Goal: Task Accomplishment & Management: Manage account settings

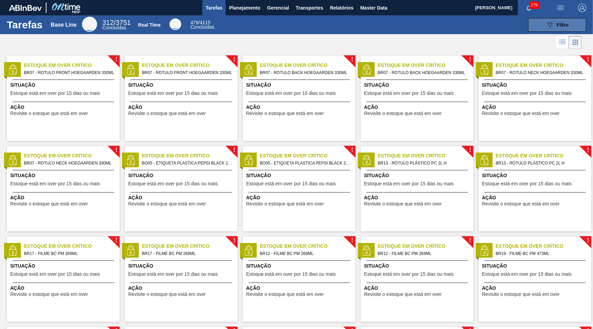
click at [531, 29] on button "089F7B8B-B2A5-4AFE-B5C0-19BA573D28AC Filtro" at bounding box center [557, 25] width 58 height 14
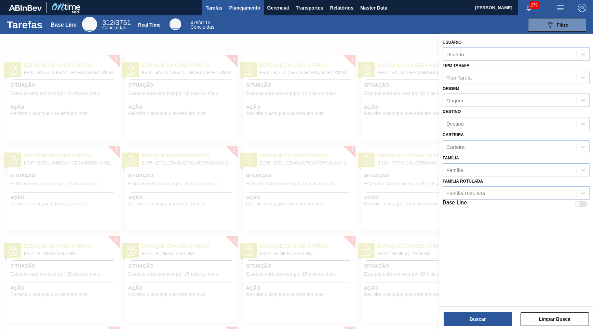
click at [241, 7] on span "Planejamento" at bounding box center [244, 8] width 31 height 8
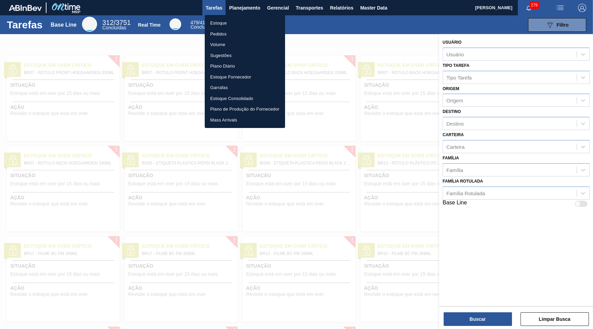
click at [221, 24] on li "Estoque" at bounding box center [245, 23] width 80 height 11
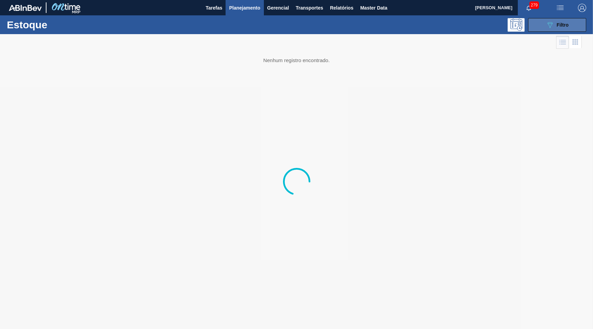
click at [560, 29] on div "089F7B8B-B2A5-4AFE-B5C0-19BA573D28AC Filtro" at bounding box center [557, 25] width 23 height 8
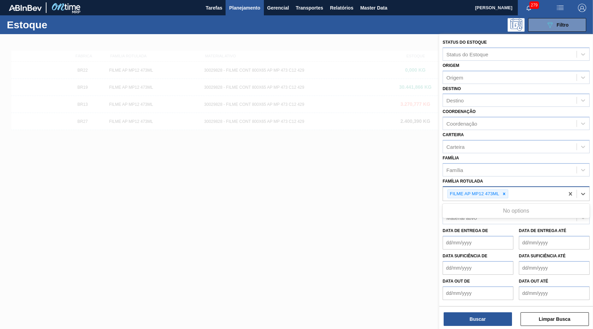
click at [509, 187] on div "FILME AP MP12 473ML" at bounding box center [503, 194] width 121 height 14
click at [507, 190] on div at bounding box center [504, 194] width 8 height 9
paste Rotulada "FILME ORIGINAL 473ML MP C12"
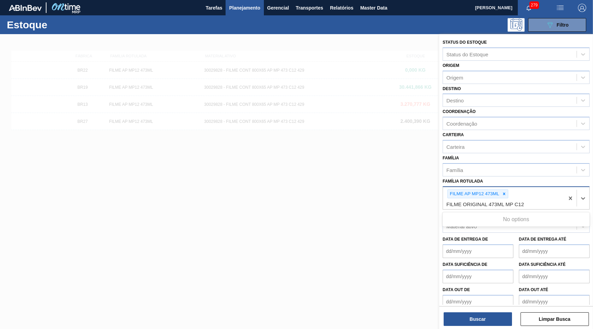
type Rotulada "FILME ORIGINAL 473ML MP C12"
click at [487, 217] on div "FILME ORIGINAL 473ML MP C12" at bounding box center [516, 220] width 147 height 13
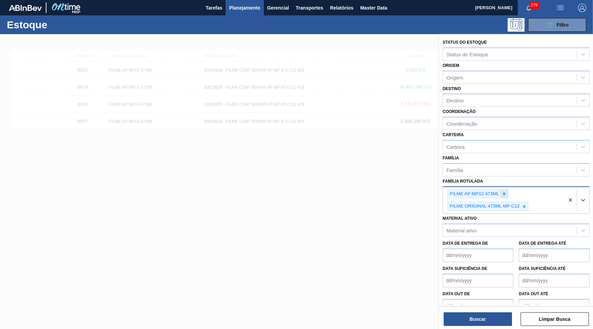
click at [503, 190] on div at bounding box center [504, 194] width 8 height 9
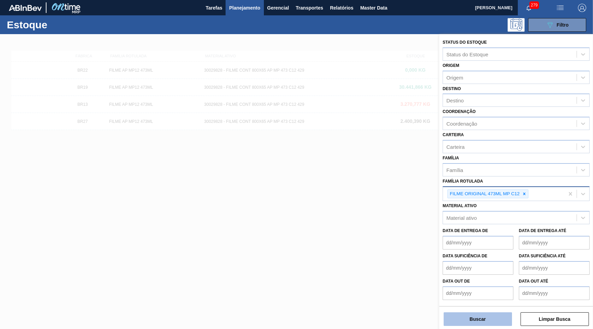
click at [483, 316] on button "Buscar" at bounding box center [478, 320] width 68 height 14
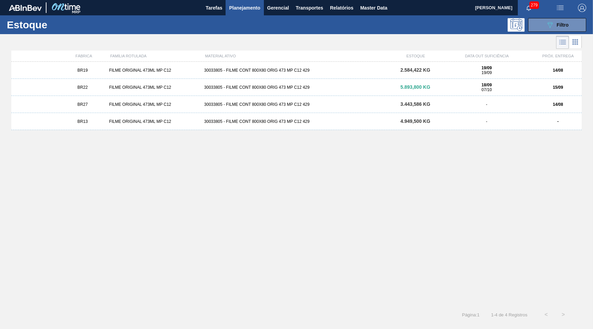
drag, startPoint x: 300, startPoint y: 187, endPoint x: 299, endPoint y: 184, distance: 3.7
click at [299, 184] on div "BR19 FILME ORIGINAL 473ML MP C12 30033805 - FILME CONT 800X80 ORIG 473 MP C12 4…" at bounding box center [296, 182] width 570 height 241
click at [479, 105] on div "-" at bounding box center [486, 104] width 95 height 5
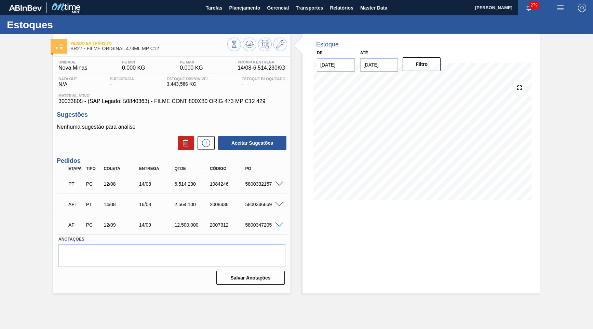
click at [181, 182] on div "6.514,230" at bounding box center [192, 183] width 39 height 5
click at [337, 271] on div "Estoque De [DATE] Até [DATE] Filtro" at bounding box center [420, 164] width 237 height 260
click at [231, 8] on span "Planejamento" at bounding box center [244, 8] width 31 height 8
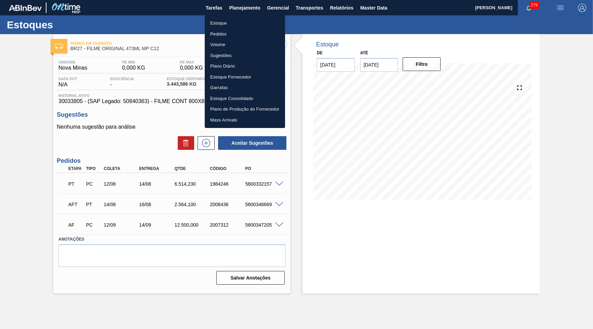
click at [236, 18] on li "Estoque" at bounding box center [245, 23] width 80 height 11
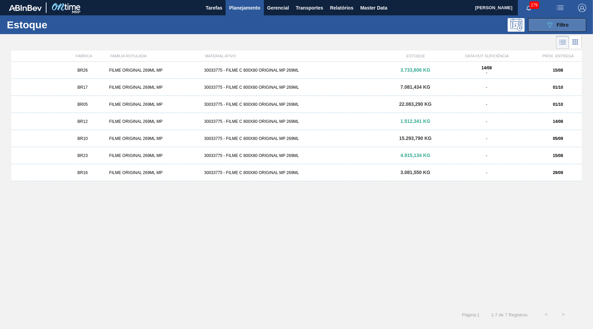
drag, startPoint x: 555, startPoint y: 22, endPoint x: 550, endPoint y: 23, distance: 4.9
click at [551, 23] on div "089F7B8B-B2A5-4AFE-B5C0-19BA573D28AC Filtro" at bounding box center [557, 25] width 23 height 8
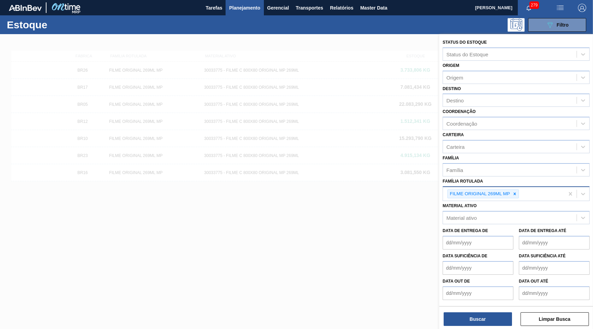
click at [519, 190] on div "FILME ORIGINAL 269ML MP" at bounding box center [482, 194] width 71 height 9
click at [476, 326] on div "Status do Estoque Status do Estoque Origem Origem Destino Destino Coordenação C…" at bounding box center [516, 182] width 154 height 297
click at [474, 320] on button "Buscar" at bounding box center [478, 320] width 68 height 14
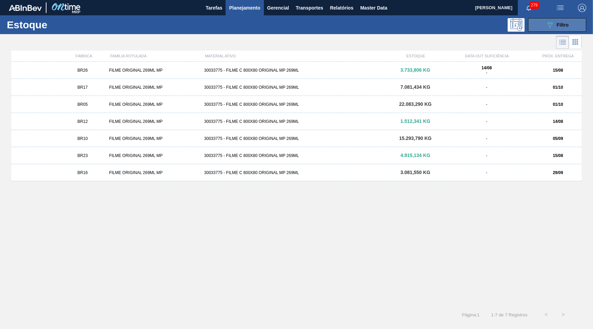
click at [562, 25] on span "Filtro" at bounding box center [563, 24] width 12 height 5
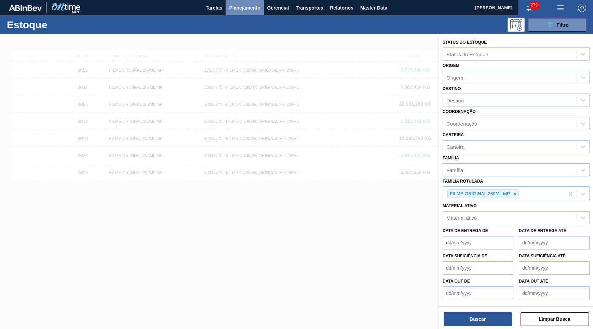
click at [235, 10] on span "Planejamento" at bounding box center [244, 8] width 31 height 8
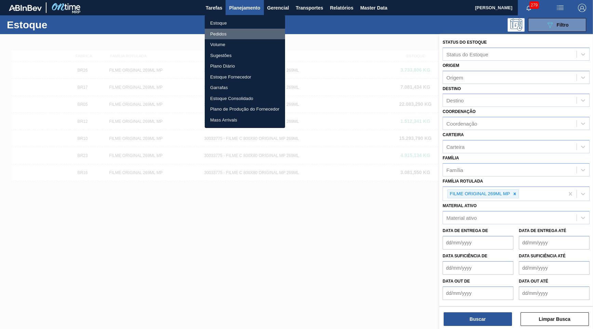
click at [235, 36] on li "Pedidos" at bounding box center [245, 34] width 80 height 11
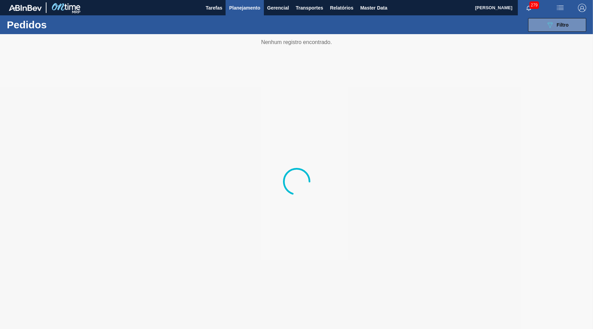
click at [550, 33] on div "089F7B8B-B2A5-4AFE-B5C0-19BA573D28AC Filtro Código Pedido Portal Códido PO SAP …" at bounding box center [348, 25] width 482 height 21
click at [548, 31] on button "089F7B8B-B2A5-4AFE-B5C0-19BA573D28AC Filtro" at bounding box center [557, 25] width 58 height 14
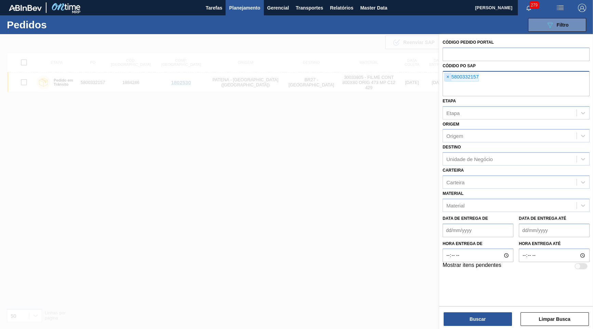
click at [448, 74] on span "×" at bounding box center [448, 77] width 6 height 8
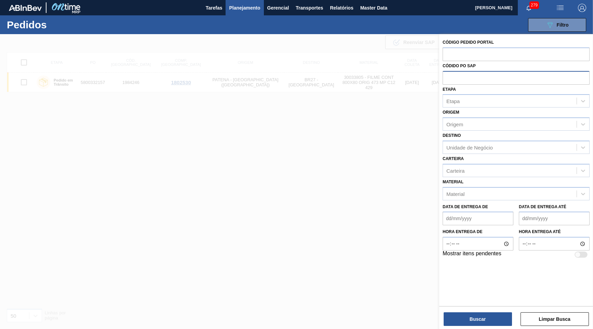
paste input "5800346669"
type input "5800346669"
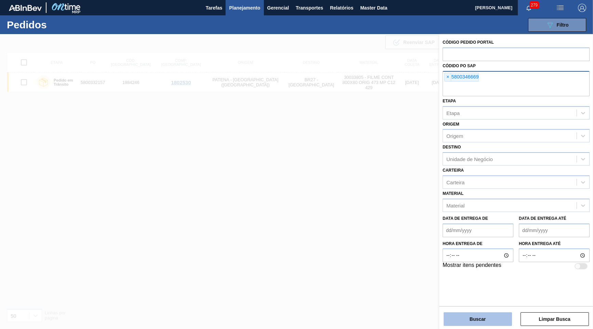
click at [480, 325] on button "Buscar" at bounding box center [478, 320] width 68 height 14
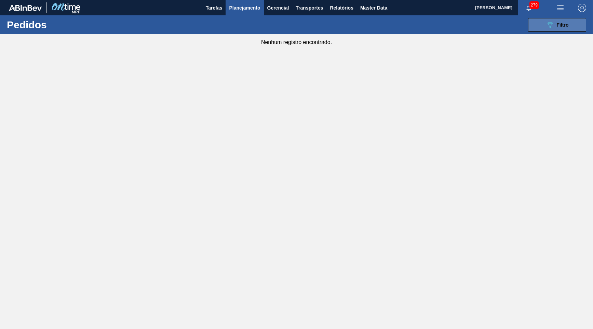
click at [541, 29] on button "089F7B8B-B2A5-4AFE-B5C0-19BA573D28AC Filtro" at bounding box center [557, 25] width 58 height 14
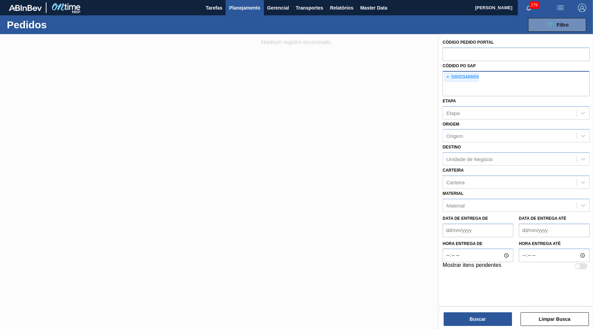
click at [251, 10] on span "Planejamento" at bounding box center [244, 8] width 31 height 8
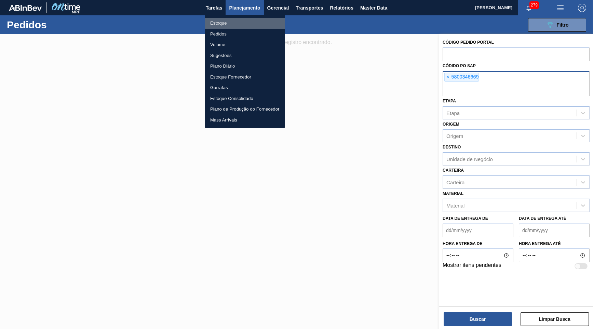
click at [241, 24] on li "Estoque" at bounding box center [245, 23] width 80 height 11
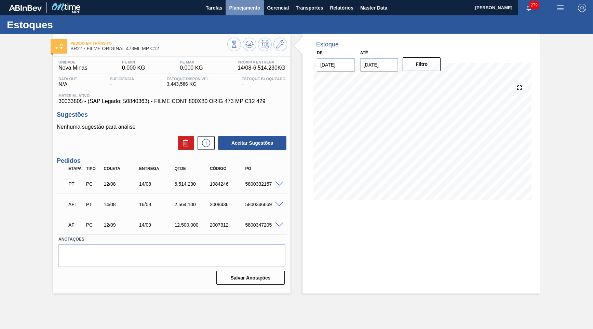
click at [254, 13] on button "Planejamento" at bounding box center [245, 7] width 38 height 15
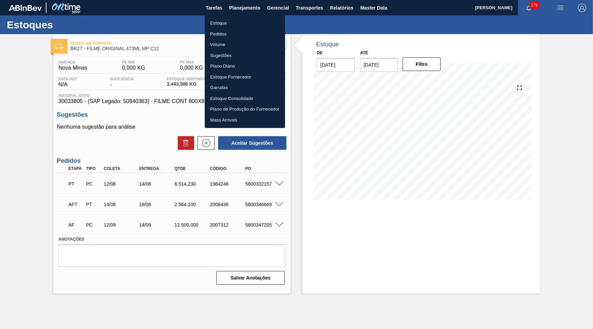
click at [217, 22] on li "Estoque" at bounding box center [245, 23] width 80 height 11
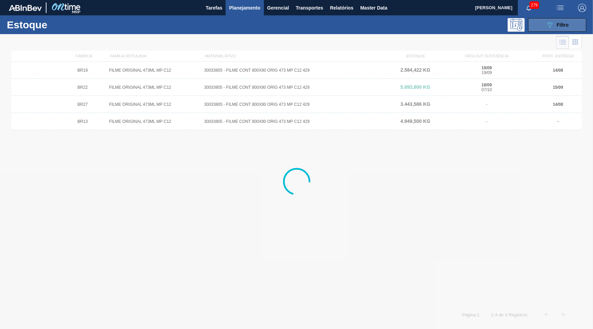
click at [536, 26] on button "089F7B8B-B2A5-4AFE-B5C0-19BA573D28AC Filtro" at bounding box center [557, 25] width 58 height 14
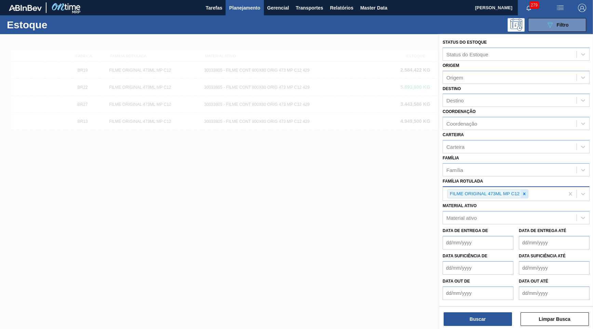
click at [522, 190] on div at bounding box center [525, 194] width 8 height 9
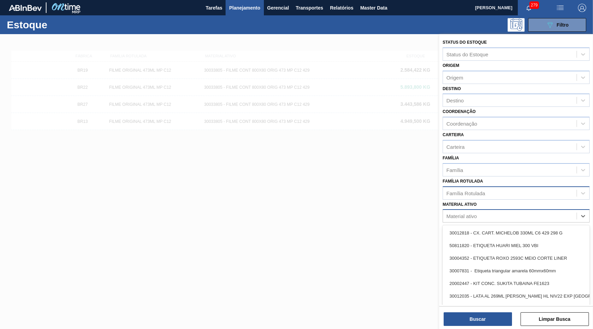
click at [473, 212] on div "Material ativo" at bounding box center [510, 217] width 134 height 10
paste ativo "30029927"
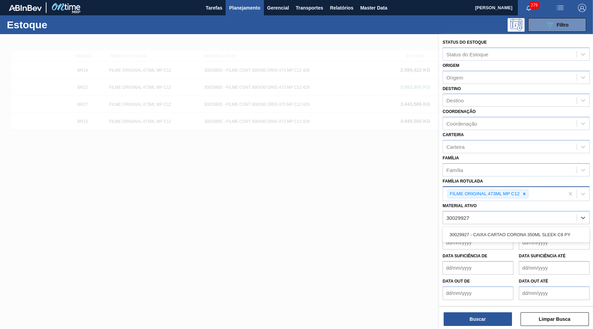
type ativo "30029927"
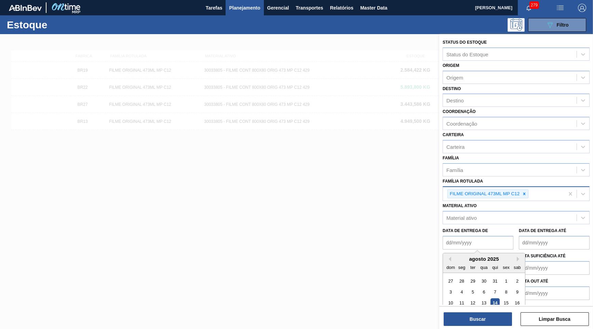
click at [493, 236] on de "Data de Entrega de" at bounding box center [478, 243] width 71 height 14
click at [493, 225] on div "Data de Entrega de Data de Entrega até" at bounding box center [516, 237] width 152 height 25
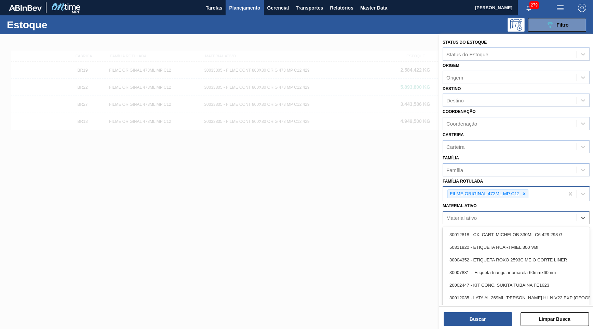
click at [488, 213] on div "Material ativo" at bounding box center [510, 218] width 134 height 10
paste ativo "30029927"
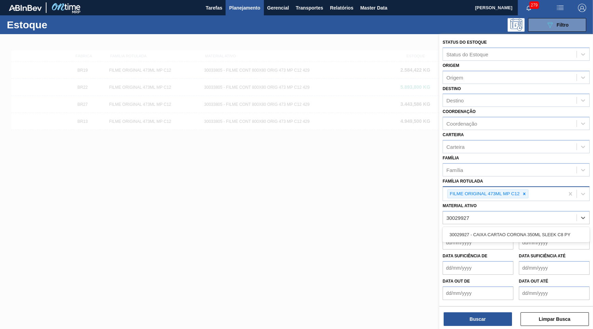
type ativo "30029927"
click at [496, 226] on div "Data de Entrega de" at bounding box center [478, 238] width 71 height 24
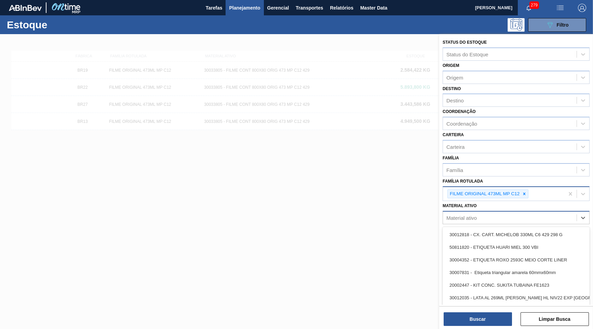
click at [495, 213] on div "Material ativo" at bounding box center [510, 218] width 134 height 10
paste ativo "30029927"
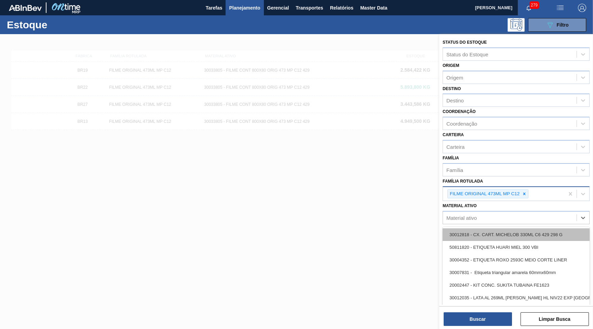
type ativo "30029927"
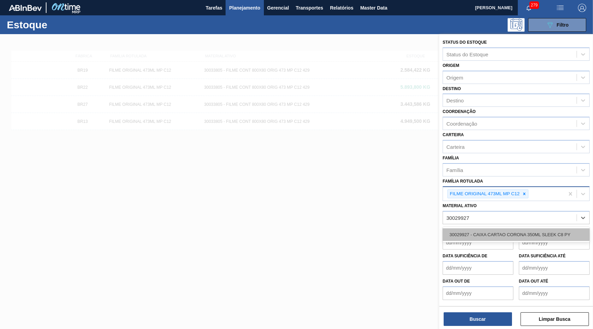
click at [502, 229] on div "30029927 - CAIXA CARTAO CORONA 350ML SLEEK C8 PY" at bounding box center [516, 235] width 147 height 13
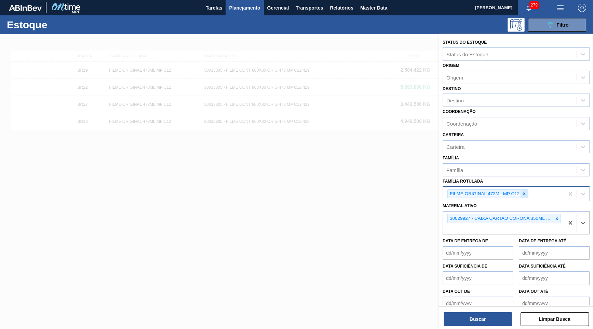
click at [525, 190] on div at bounding box center [525, 194] width 8 height 9
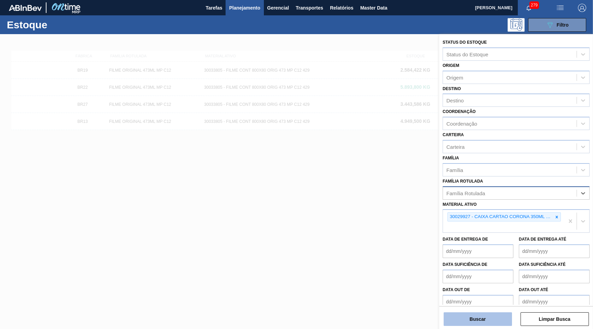
click at [488, 320] on button "Buscar" at bounding box center [478, 320] width 68 height 14
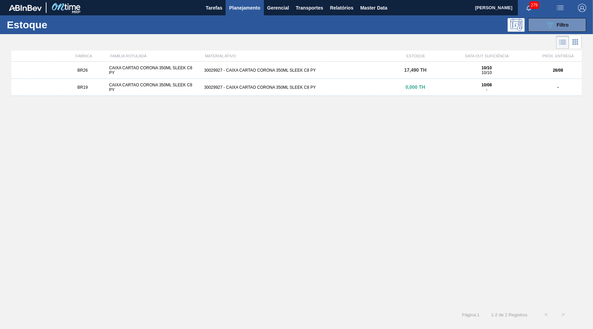
click at [160, 73] on div "CAIXA CARTAO CORONA 350ML SLEEK C8 PY" at bounding box center [153, 71] width 95 height 10
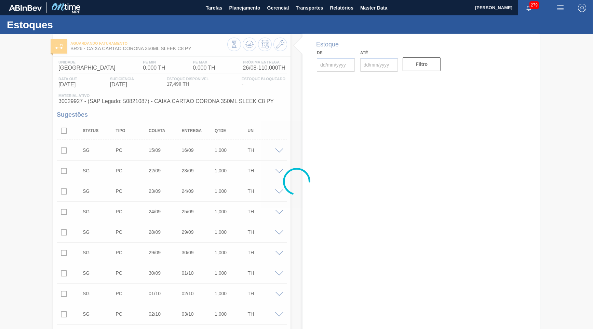
type input "[DATE]"
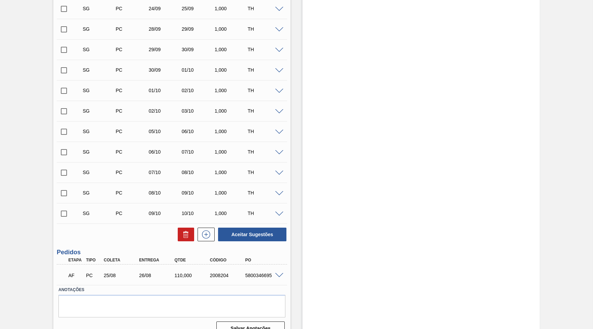
scroll to position [258, 0]
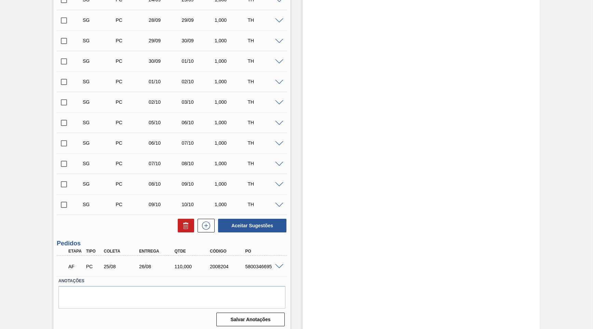
click at [281, 265] on span at bounding box center [279, 267] width 8 height 5
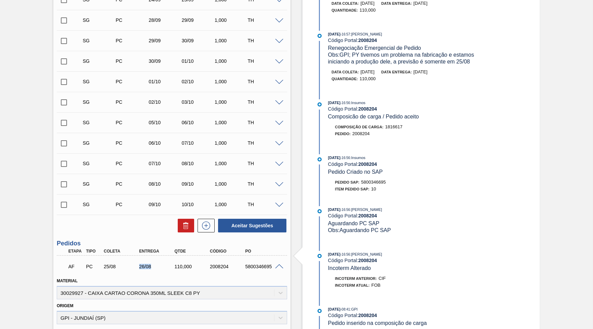
drag, startPoint x: 123, startPoint y: 267, endPoint x: 154, endPoint y: 266, distance: 31.1
click at [141, 266] on div "25/08" at bounding box center [121, 266] width 39 height 5
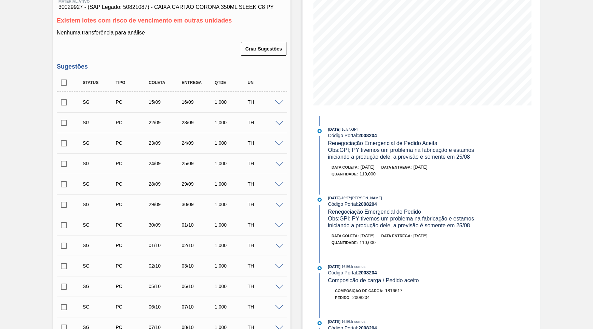
scroll to position [0, 0]
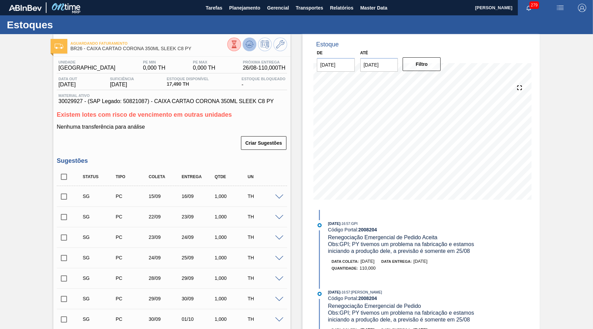
click at [238, 48] on icon at bounding box center [234, 45] width 8 height 8
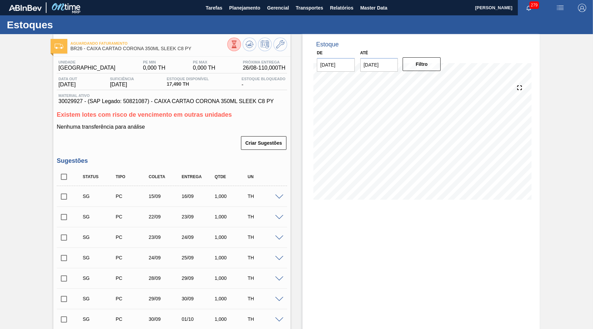
click at [63, 170] on input "checkbox" at bounding box center [64, 177] width 14 height 14
checkbox input "true"
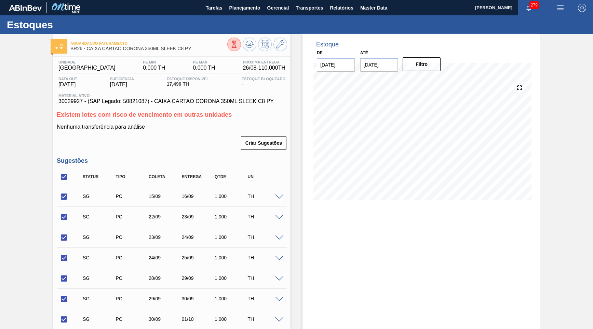
checkbox input "true"
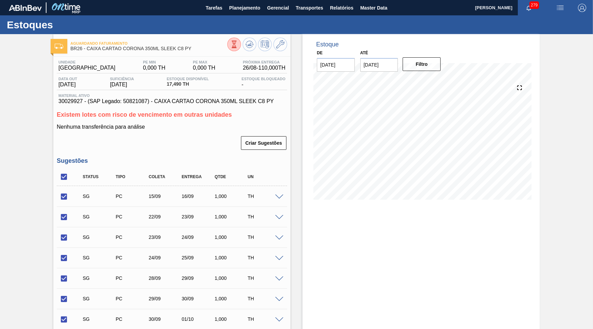
checkbox input "true"
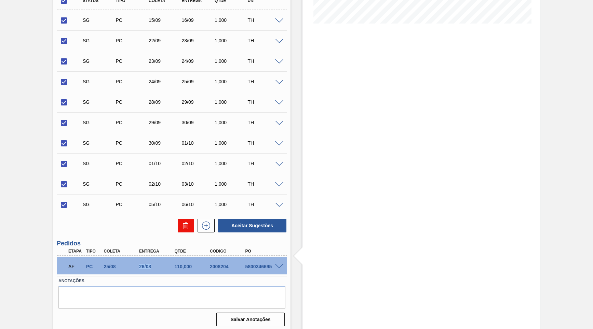
click at [185, 226] on icon at bounding box center [186, 226] width 8 height 8
checkbox input "false"
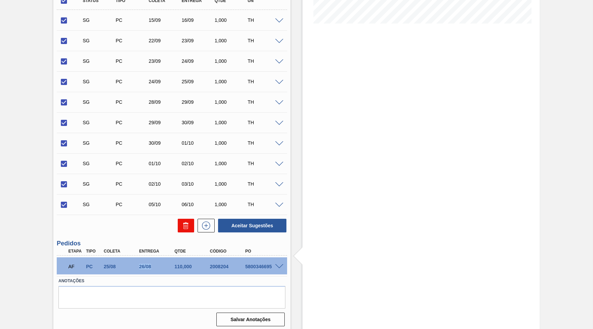
checkbox input "false"
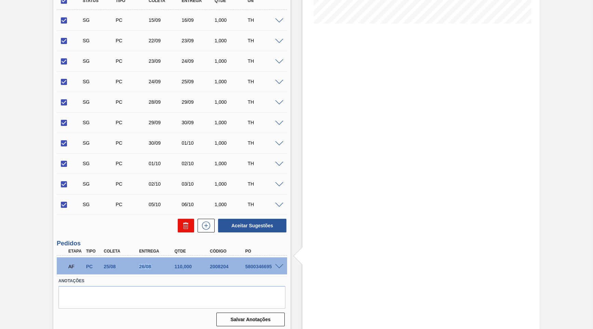
checkbox input "false"
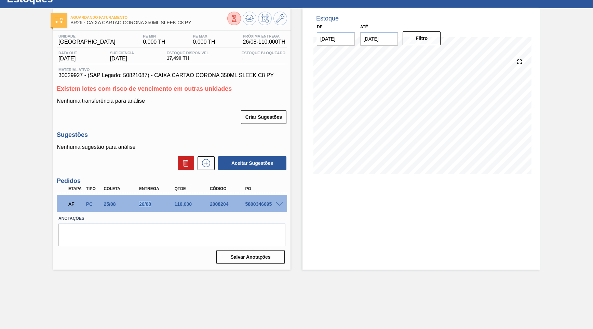
scroll to position [0, 0]
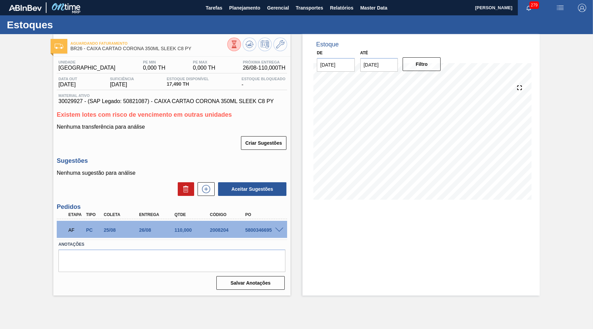
click at [186, 103] on span "30029927 - (SAP Legado: 50821087) - CAIXA CARTAO CORONA 350ML SLEEK C8 PY" at bounding box center [171, 101] width 227 height 6
click at [222, 102] on span "30029927 - (SAP Legado: 50821087) - CAIXA CARTAO CORONA 350ML SLEEK C8 PY" at bounding box center [171, 101] width 227 height 6
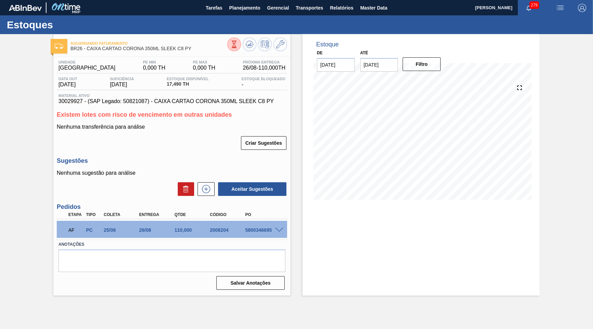
click at [176, 228] on div "110,000" at bounding box center [192, 230] width 39 height 5
click at [231, 10] on span "Planejamento" at bounding box center [244, 8] width 31 height 8
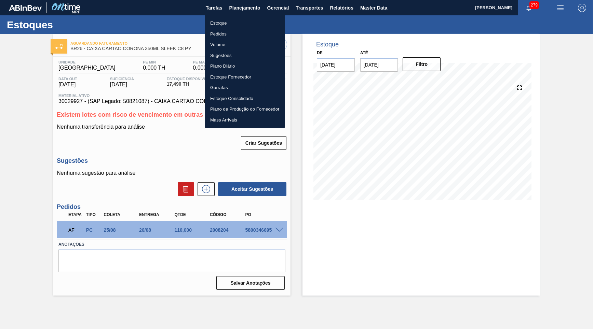
click at [211, 24] on li "Estoque" at bounding box center [245, 23] width 80 height 11
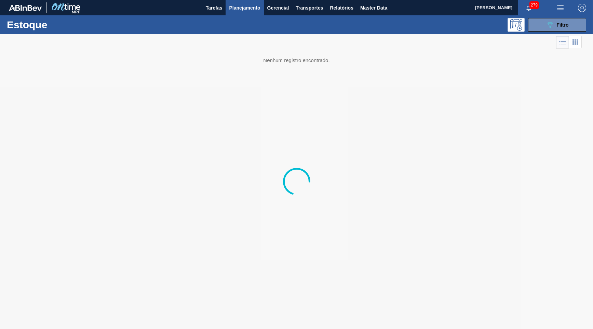
click at [553, 17] on div "Estoque 089F7B8B-B2A5-4AFE-B5C0-19BA573D28AC Filtro" at bounding box center [296, 24] width 593 height 19
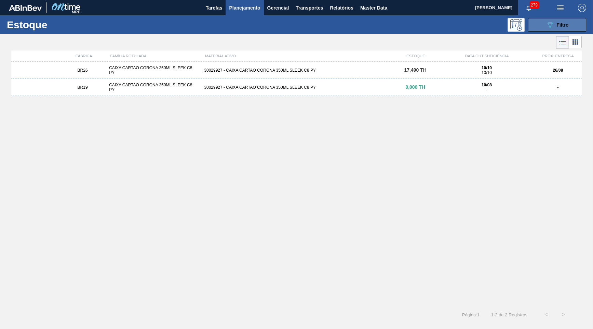
click at [556, 24] on div "089F7B8B-B2A5-4AFE-B5C0-19BA573D28AC Filtro" at bounding box center [557, 25] width 23 height 8
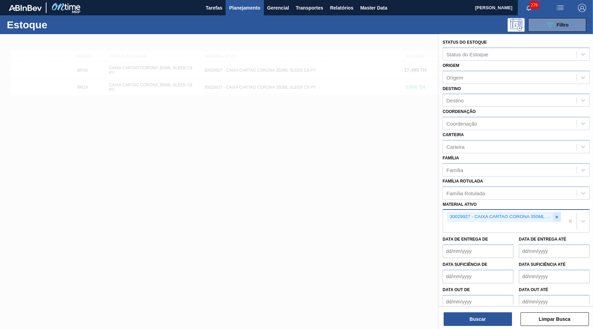
click at [555, 213] on div at bounding box center [557, 217] width 8 height 9
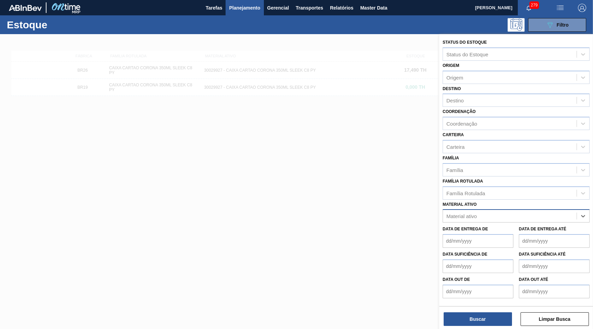
click at [253, 14] on button "Planejamento" at bounding box center [245, 7] width 38 height 15
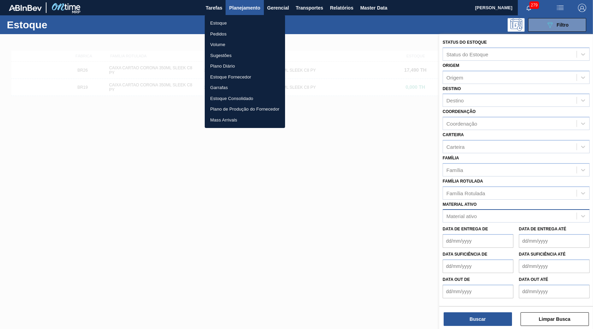
click at [239, 31] on li "Pedidos" at bounding box center [245, 34] width 80 height 11
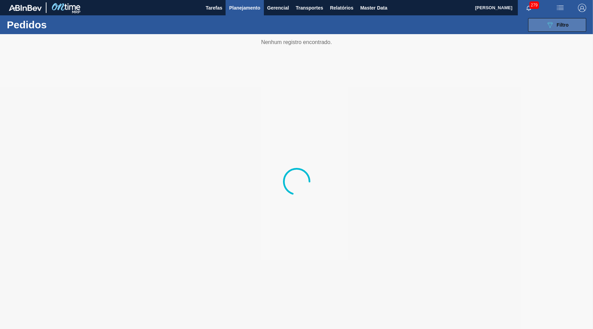
click at [551, 22] on icon "089F7B8B-B2A5-4AFE-B5C0-19BA573D28AC" at bounding box center [550, 25] width 8 height 8
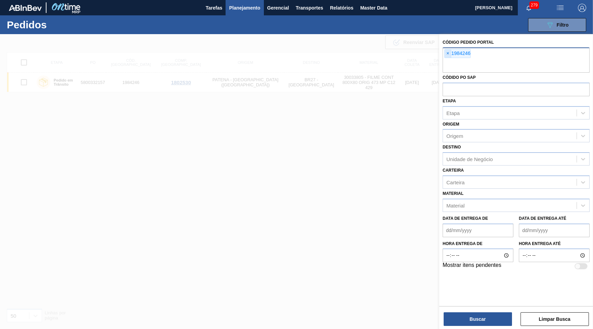
click at [448, 55] on span "×" at bounding box center [448, 54] width 6 height 8
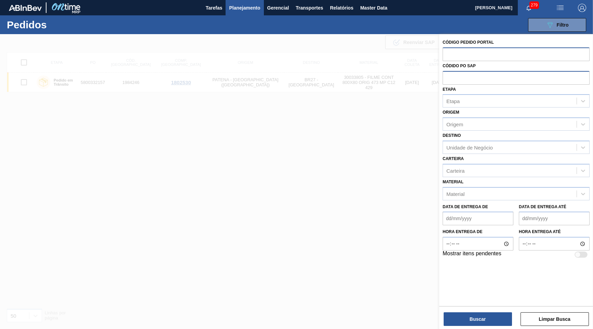
click at [458, 76] on input "text" at bounding box center [516, 77] width 147 height 13
paste input "text"
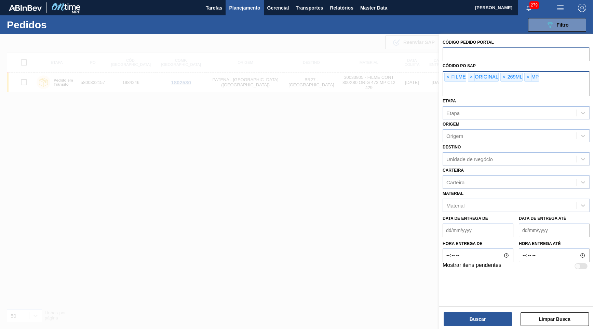
click at [458, 76] on div "× FILME" at bounding box center [455, 77] width 22 height 9
click at [446, 75] on span "×" at bounding box center [448, 77] width 6 height 8
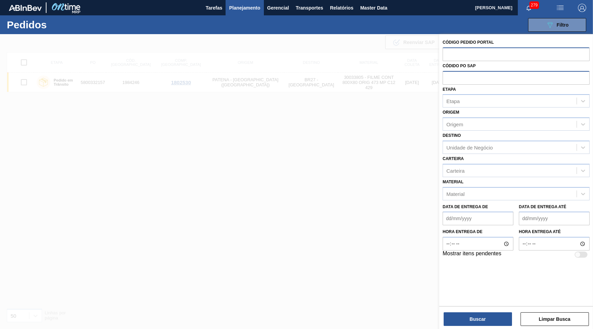
click at [446, 75] on input "text" at bounding box center [516, 77] width 147 height 13
click at [254, 11] on span "Planejamento" at bounding box center [244, 8] width 31 height 8
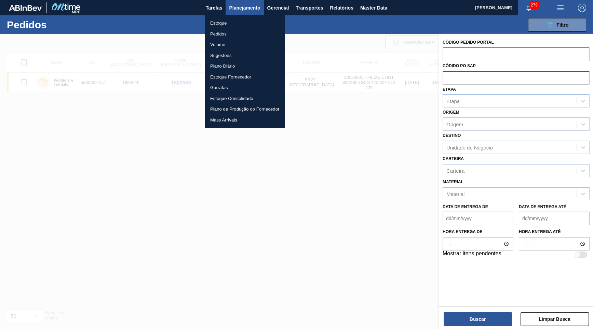
click at [224, 31] on li "Pedidos" at bounding box center [245, 34] width 80 height 11
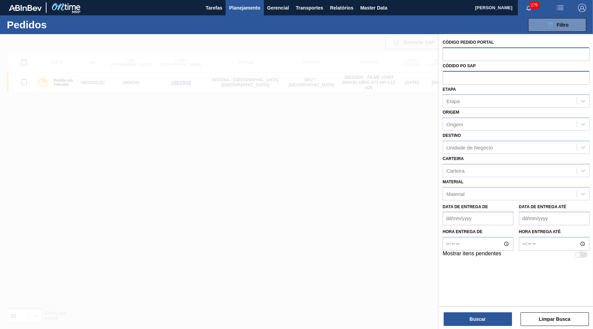
click at [251, 3] on button "Planejamento" at bounding box center [245, 7] width 38 height 15
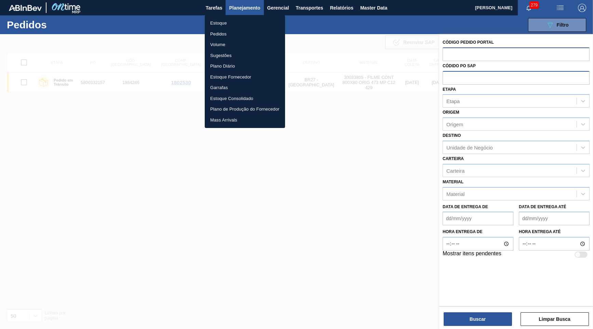
click at [242, 10] on div at bounding box center [296, 164] width 593 height 329
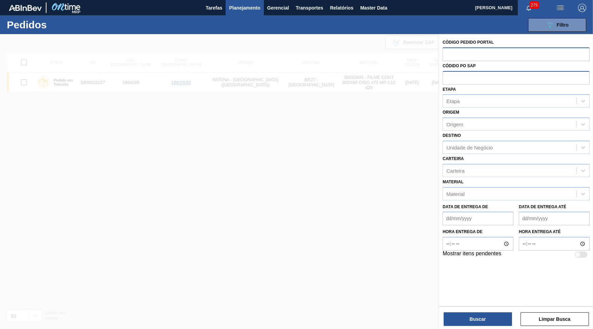
click at [239, 9] on span "Planejamento" at bounding box center [244, 8] width 31 height 8
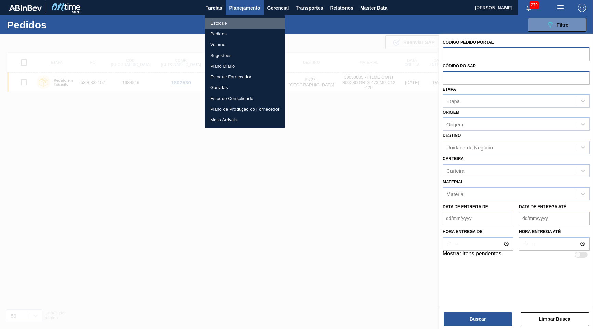
click at [231, 20] on li "Estoque" at bounding box center [245, 23] width 80 height 11
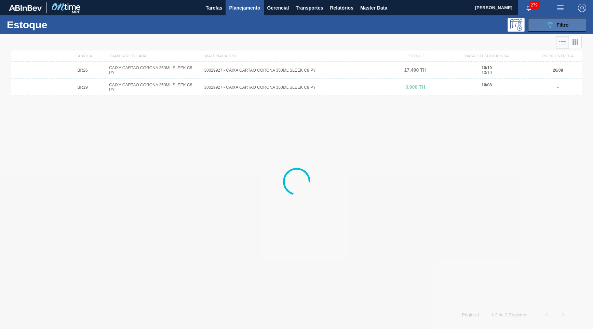
click at [540, 25] on button "089F7B8B-B2A5-4AFE-B5C0-19BA573D28AC Filtro" at bounding box center [557, 25] width 58 height 14
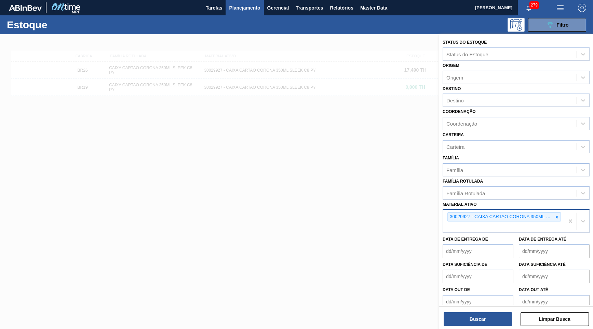
click at [552, 213] on div "30029927 - CAIXA CARTAO CORONA 350ML SLEEK C8 PY" at bounding box center [500, 217] width 105 height 9
click at [556, 216] on icon at bounding box center [557, 217] width 2 height 2
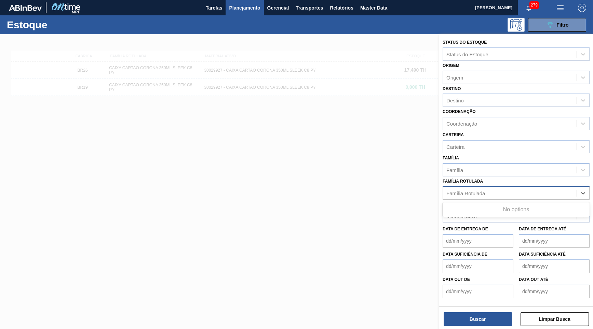
click at [501, 188] on div "Família Rotulada" at bounding box center [510, 193] width 134 height 10
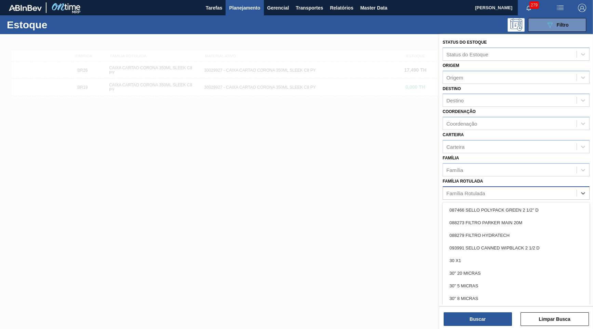
paste Rotulada "FILME ORIGINAL 269ML MP"
type Rotulada "FILME ORIGINAL 269ML MP"
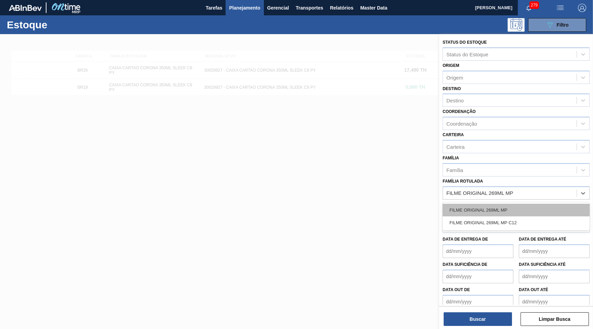
click at [500, 204] on div "FILME ORIGINAL 269ML MP" at bounding box center [516, 210] width 147 height 13
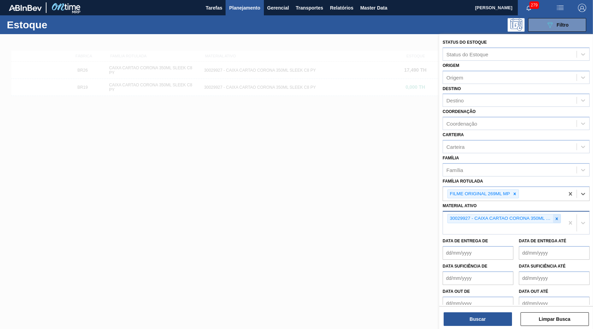
click at [555, 217] on icon at bounding box center [556, 219] width 5 height 5
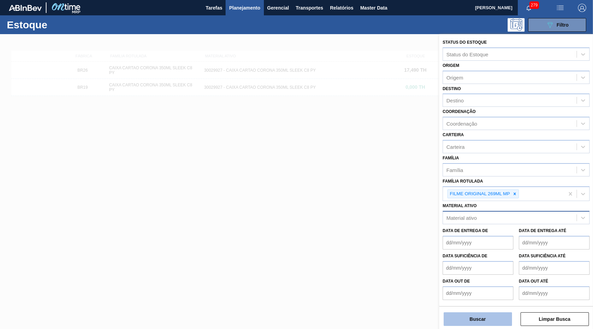
click at [463, 323] on button "Buscar" at bounding box center [478, 320] width 68 height 14
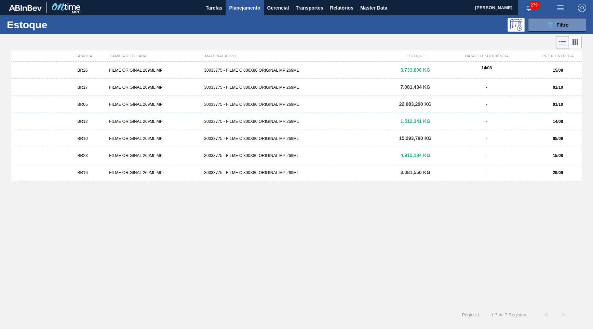
click at [85, 124] on div "BR12 FILME ORIGINAL 269ML MP 30033775 - FILME C 800X80 ORIGINAL MP 269ML 1.512,…" at bounding box center [296, 121] width 570 height 17
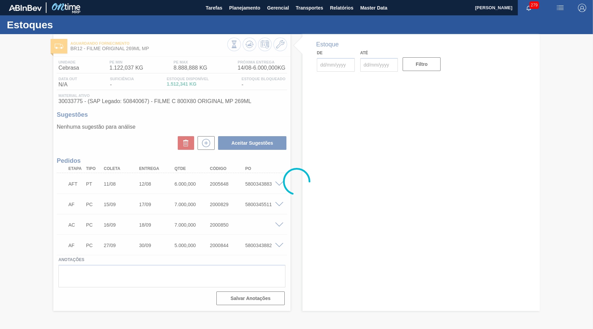
type input "[DATE]"
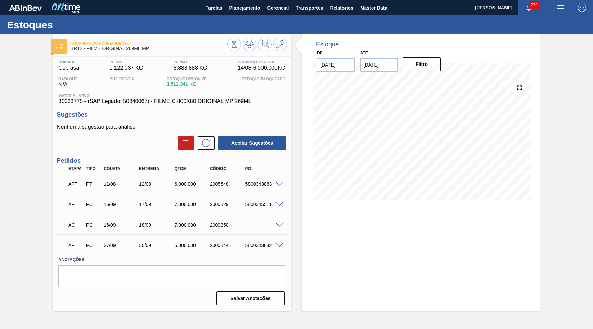
click at [179, 194] on div "AF PC 15/09 17/09 7.000,000 2000829 5800345511 Material 30033775 - FILME C 800X…" at bounding box center [172, 204] width 230 height 21
click at [178, 180] on div "AFT PT 11/08 12/08 6.000,000 2005648 5800343883" at bounding box center [170, 184] width 212 height 14
click at [278, 185] on div "5800343883" at bounding box center [263, 183] width 39 height 5
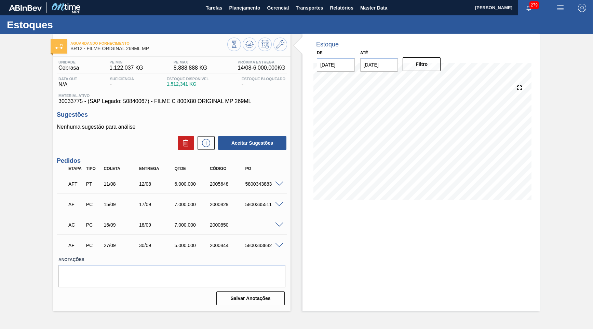
click at [279, 181] on div at bounding box center [280, 183] width 14 height 5
click at [280, 182] on span at bounding box center [279, 184] width 8 height 5
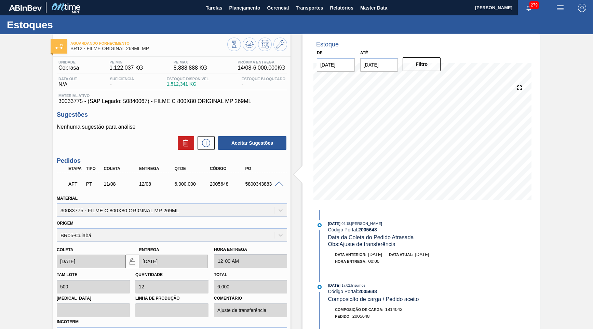
drag, startPoint x: 100, startPoint y: 231, endPoint x: 24, endPoint y: 239, distance: 76.9
click at [24, 239] on div "Aguardando Fornecimento BR12 - FILME ORIGINAL 269ML MP Unidade Cebrasa PE MIN 1…" at bounding box center [296, 274] width 593 height 480
click at [87, 127] on p "Nenhuma sugestão para análise" at bounding box center [172, 127] width 230 height 6
click at [251, 49] on button at bounding box center [250, 45] width 14 height 14
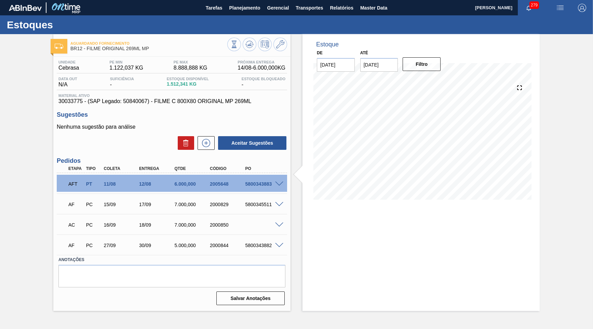
click at [253, 186] on div "5800343883" at bounding box center [263, 183] width 39 height 5
click at [254, 13] on button "Planejamento" at bounding box center [245, 7] width 38 height 15
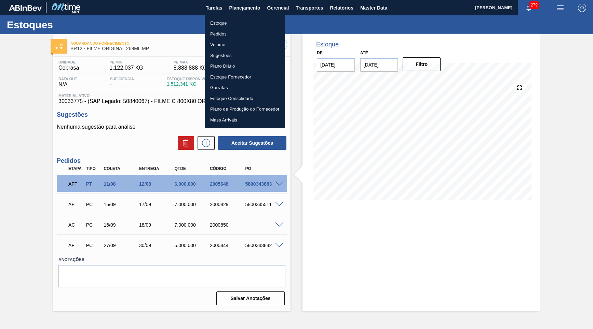
click at [233, 21] on li "Estoque" at bounding box center [245, 23] width 80 height 11
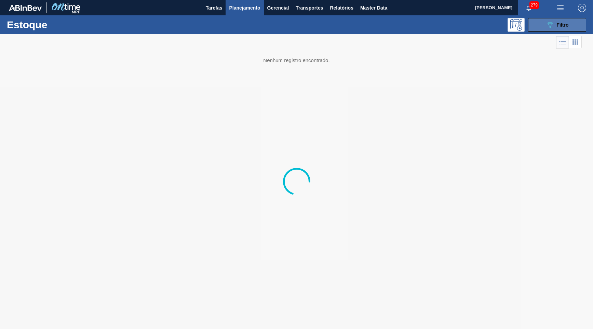
click at [548, 21] on icon "089F7B8B-B2A5-4AFE-B5C0-19BA573D28AC" at bounding box center [550, 25] width 8 height 8
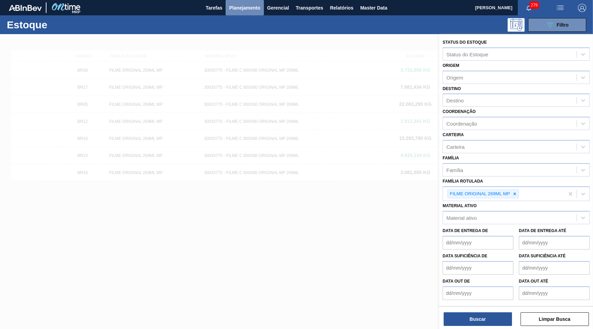
click at [237, 4] on span "Planejamento" at bounding box center [244, 8] width 31 height 8
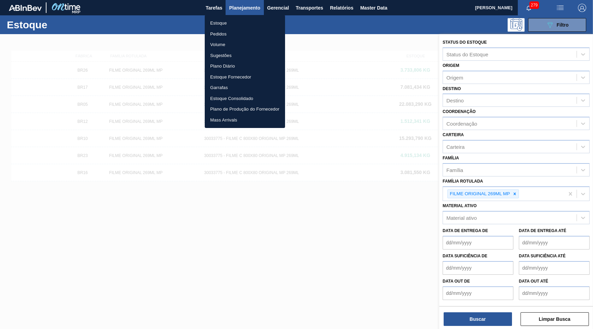
click at [247, 34] on li "Pedidos" at bounding box center [245, 34] width 80 height 11
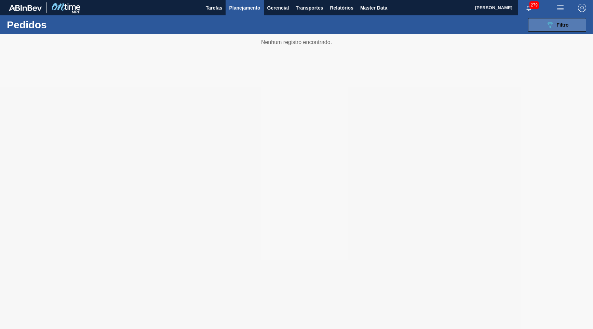
click at [558, 30] on button "089F7B8B-B2A5-4AFE-B5C0-19BA573D28AC Filtro" at bounding box center [557, 25] width 58 height 14
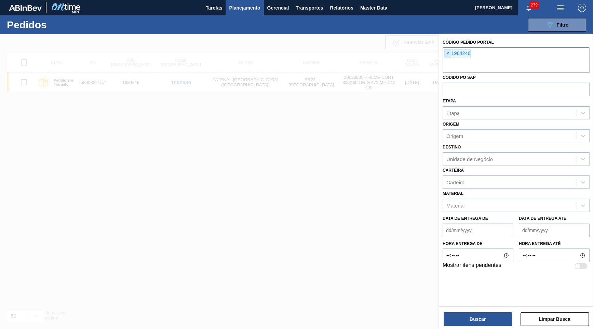
click at [450, 52] on span "×" at bounding box center [448, 54] width 6 height 8
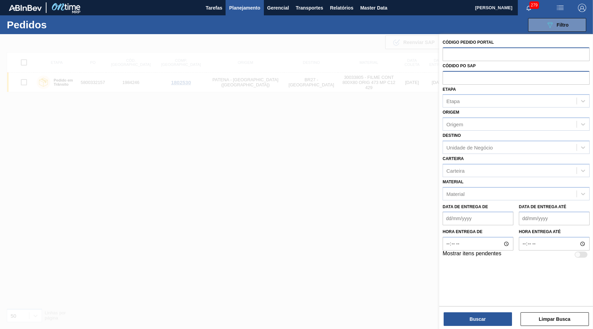
click at [463, 71] on input "text" at bounding box center [516, 77] width 147 height 13
paste input "5800332157"
type input "5800332157"
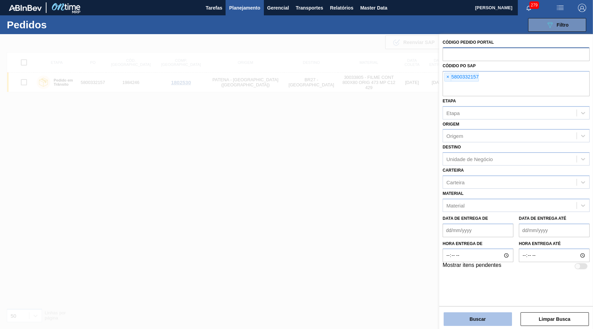
click at [484, 319] on button "Buscar" at bounding box center [478, 320] width 68 height 14
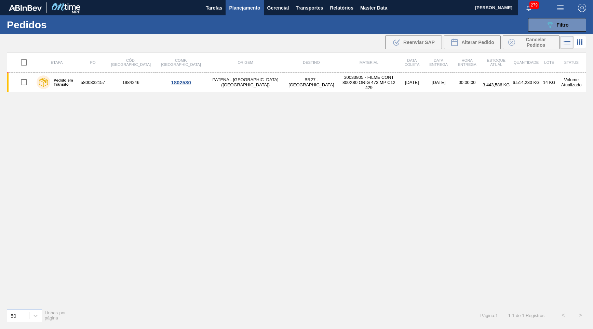
click at [359, 85] on td "30033805 - FILME CONT 800X80 ORIG 473 MP C12 429" at bounding box center [369, 82] width 62 height 19
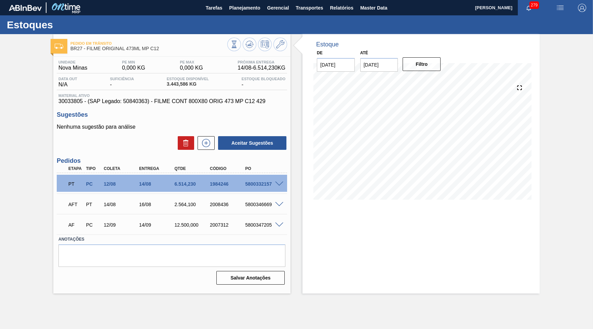
click at [286, 184] on div at bounding box center [280, 183] width 14 height 5
click at [282, 185] on div "5800332157" at bounding box center [263, 183] width 39 height 5
click at [279, 184] on span at bounding box center [279, 184] width 8 height 5
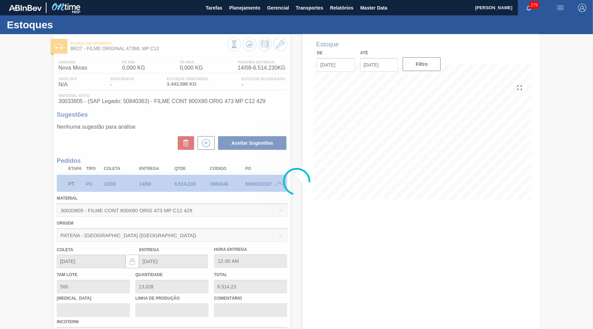
click at [338, 210] on div at bounding box center [402, 210] width 176 height 0
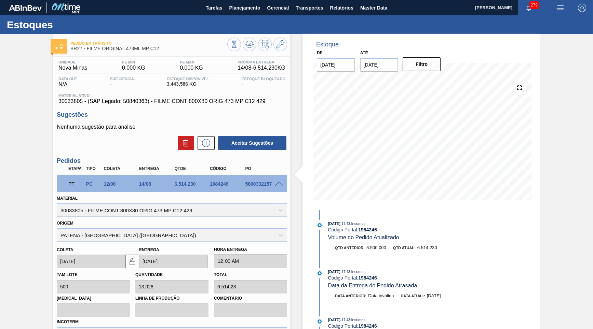
click at [296, 77] on div "Estoque De [DATE] Até [DATE] Filtro 18/08 Projeção de Estoque 9,870.719 [DOMAIN…" at bounding box center [415, 245] width 249 height 422
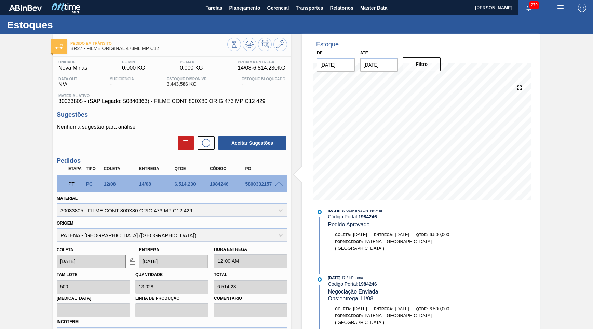
scroll to position [400, 0]
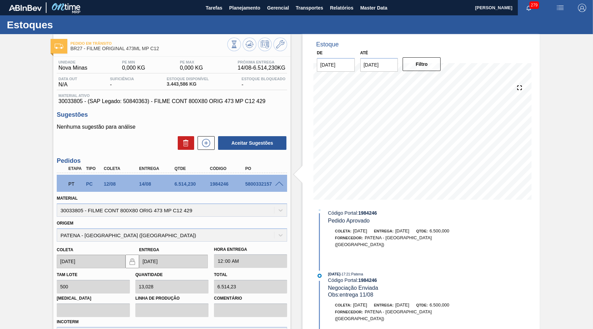
click at [330, 278] on div "Código Portal: 1984246" at bounding box center [409, 280] width 162 height 5
click at [341, 271] on div "[DATE] 17:21 : Patena" at bounding box center [409, 274] width 162 height 7
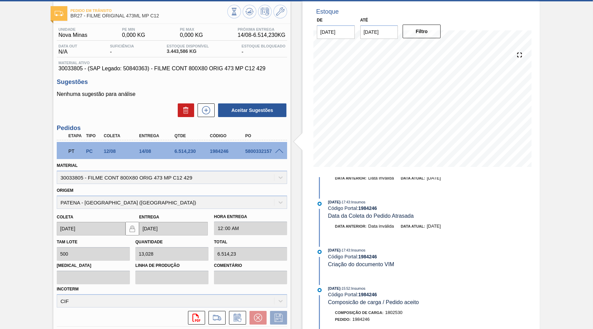
scroll to position [98, 0]
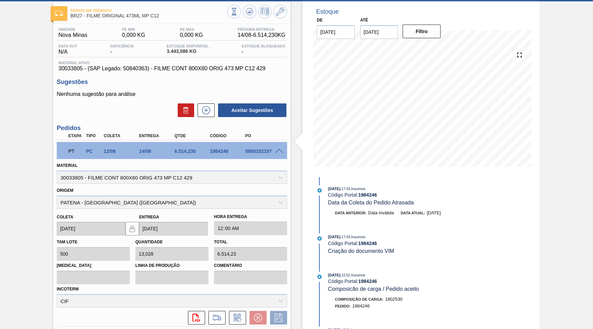
click at [378, 205] on span "Data da Coleta do Pedido Atrasada" at bounding box center [371, 203] width 86 height 6
click at [436, 212] on span "[DATE]" at bounding box center [434, 213] width 14 height 5
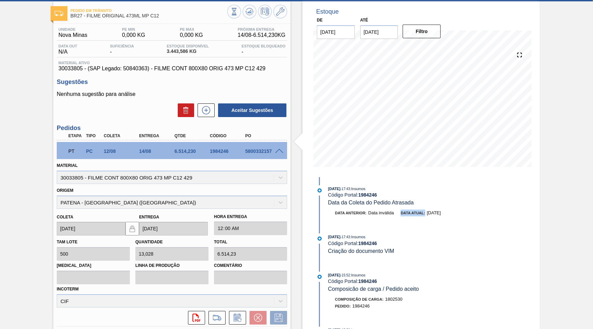
click at [436, 212] on span "[DATE]" at bounding box center [434, 213] width 14 height 5
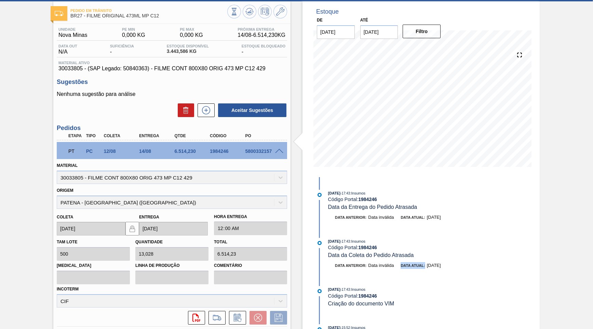
scroll to position [33, 0]
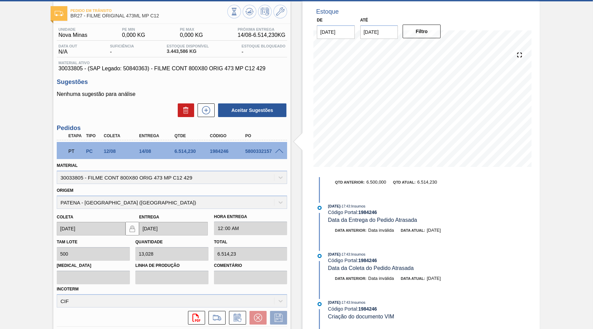
click at [409, 224] on div "[DATE] 17:43 : Insumos Código Portal: 1984246 Data da Entrega do Pedido Atrasad…" at bounding box center [402, 222] width 176 height 38
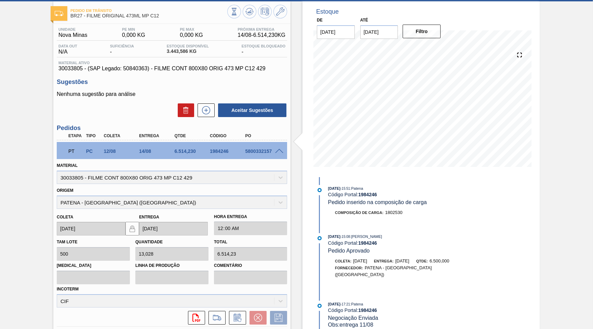
scroll to position [334, 0]
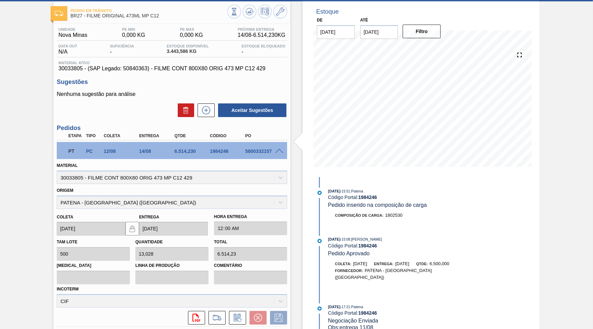
click at [409, 266] on span "[DATE]" at bounding box center [402, 263] width 14 height 5
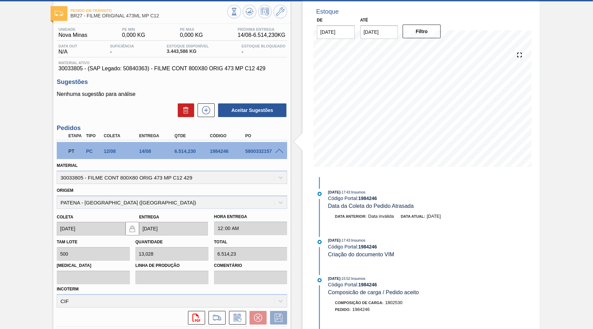
scroll to position [71, 0]
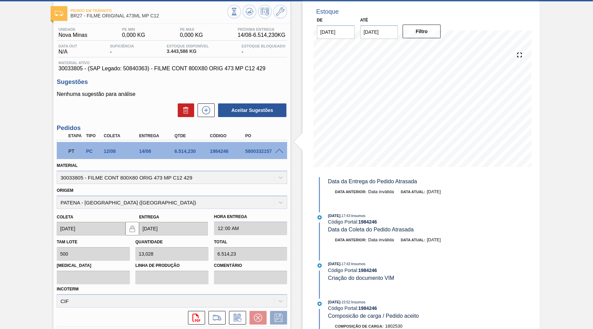
click at [435, 241] on span "[DATE]" at bounding box center [434, 240] width 14 height 5
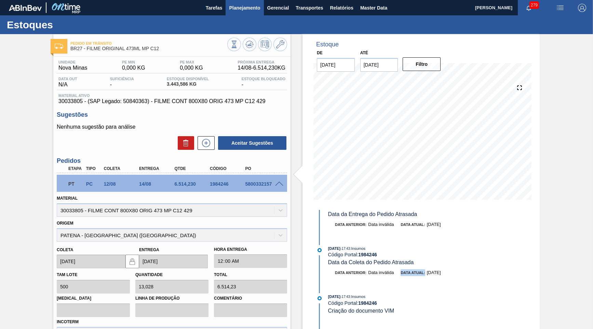
click at [239, 10] on span "Planejamento" at bounding box center [244, 8] width 31 height 8
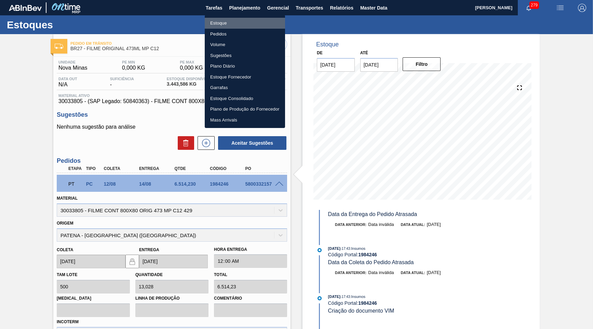
click at [228, 20] on li "Estoque" at bounding box center [245, 23] width 80 height 11
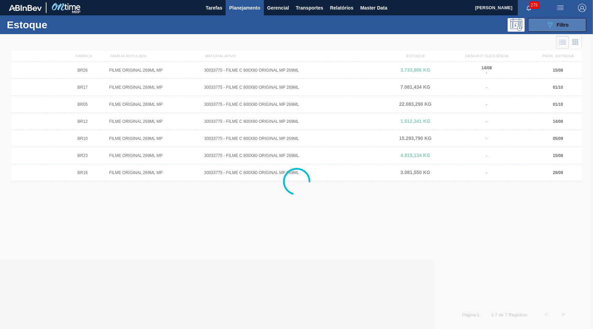
click at [551, 30] on button "089F7B8B-B2A5-4AFE-B5C0-19BA573D28AC Filtro" at bounding box center [557, 25] width 58 height 14
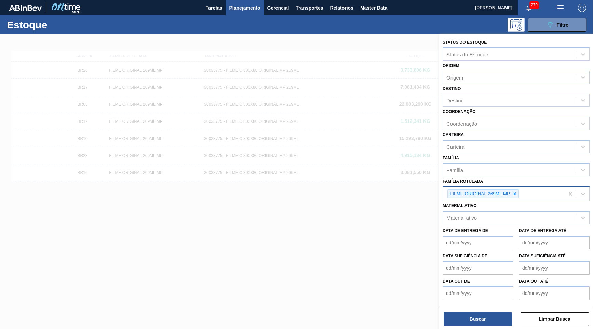
click at [510, 190] on div "FILME ORIGINAL 269ML MP" at bounding box center [479, 194] width 63 height 9
click at [515, 193] on icon at bounding box center [515, 194] width 2 height 2
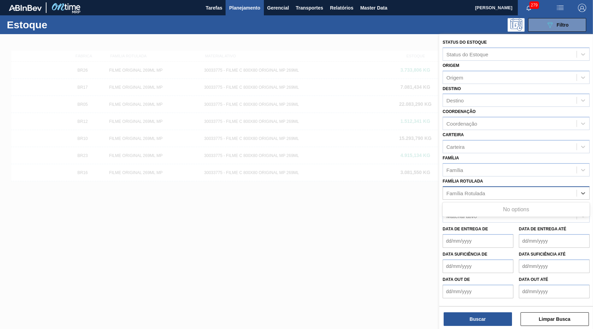
paste Rotulada "FILME BC 350ML MP C/12"
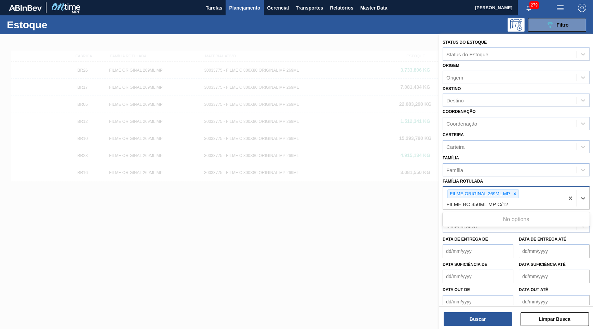
type Rotulada "FILME BC 350ML MP C/12"
click at [497, 214] on div "FILME BC 350ML MP C/12" at bounding box center [516, 220] width 147 height 13
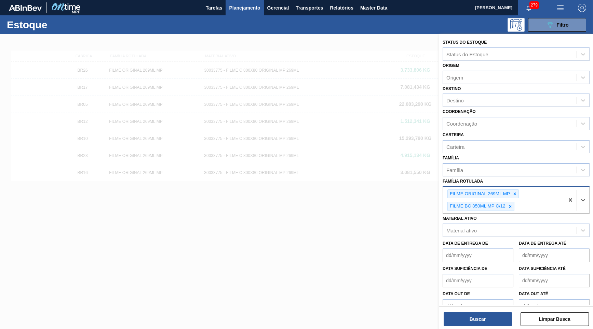
click at [516, 193] on div "FILME ORIGINAL 269ML MP FILME BC 350ML MP C/12" at bounding box center [503, 200] width 121 height 27
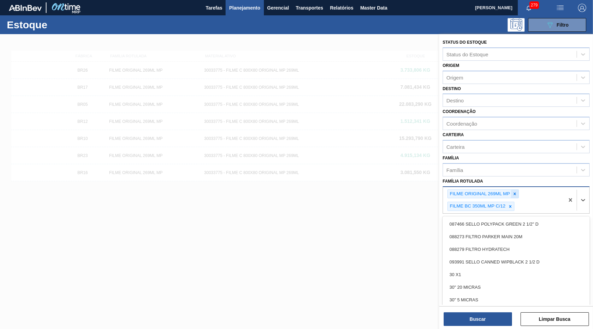
click at [514, 192] on icon at bounding box center [514, 194] width 5 height 5
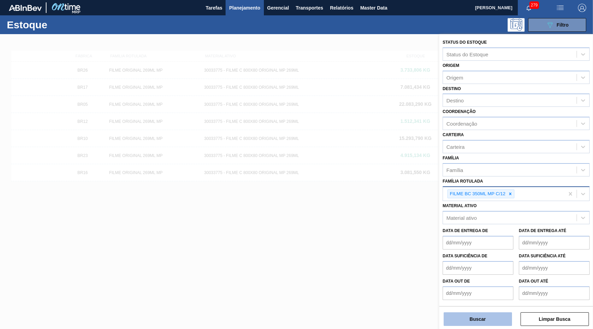
click at [477, 319] on button "Buscar" at bounding box center [478, 320] width 68 height 14
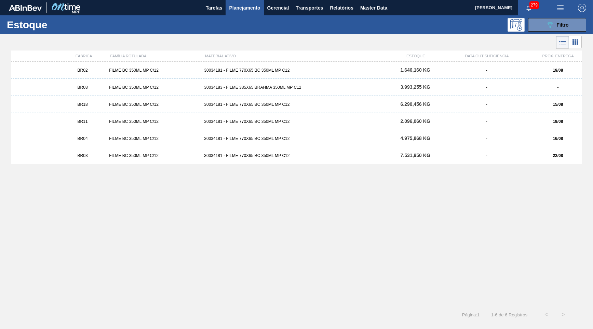
click at [96, 102] on div "BR18 FILME BC 350ML MP C/12 30034181 - FILME 770X65 BC 350ML MP C12 6.290,456 K…" at bounding box center [296, 104] width 570 height 17
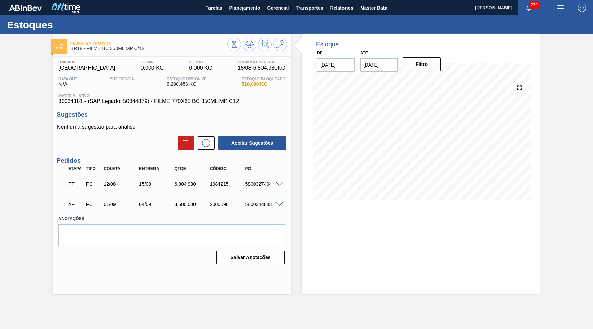
click at [390, 239] on div "Estoque De [DATE] Até [DATE] Filtro" at bounding box center [420, 164] width 237 height 260
click at [238, 41] on icon at bounding box center [234, 45] width 8 height 8
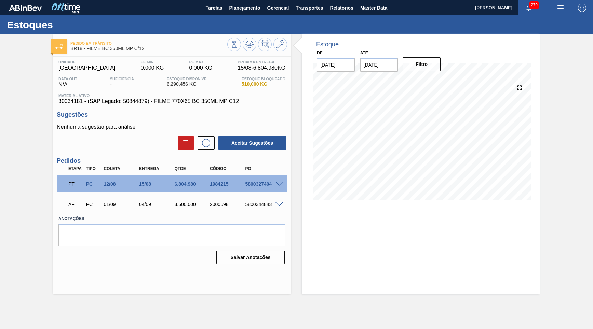
click at [190, 89] on div "Data out N/A Suficiência - Estoque Disponível 6.290,456 KG Estoque Bloqueado 51…" at bounding box center [172, 83] width 230 height 13
click at [247, 13] on button "Planejamento" at bounding box center [245, 7] width 38 height 15
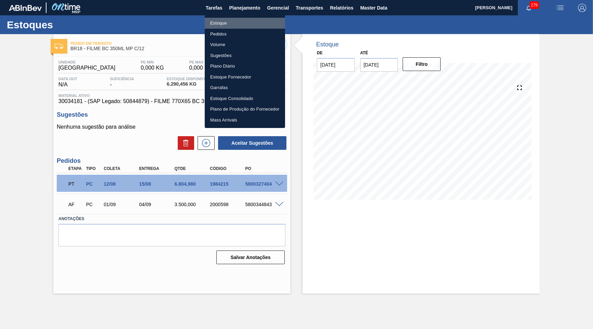
click at [240, 19] on li "Estoque" at bounding box center [245, 23] width 80 height 11
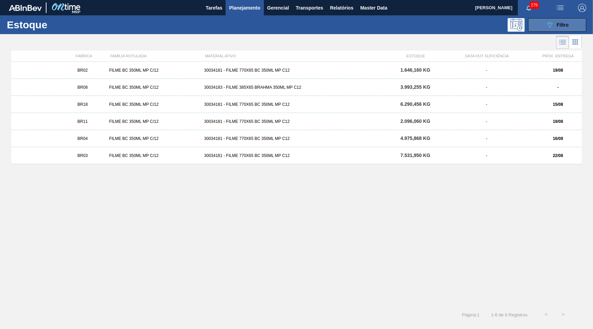
click at [559, 25] on span "Filtro" at bounding box center [563, 24] width 12 height 5
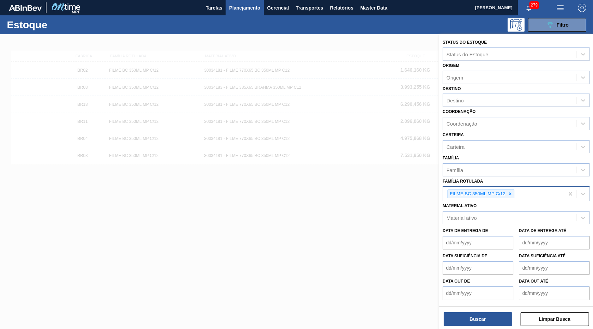
click at [512, 192] on div "FILME BC 350ML MP C/12" at bounding box center [503, 194] width 121 height 14
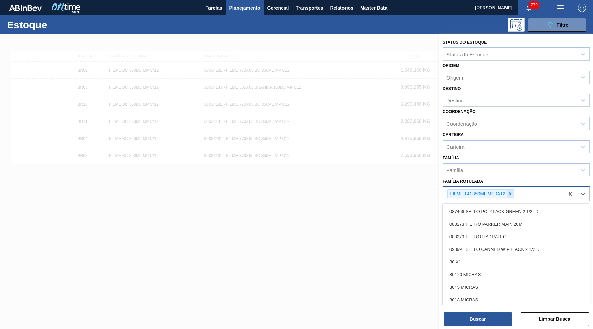
click at [508, 190] on div at bounding box center [511, 194] width 8 height 9
paste Rotulada "FILME SK 350ML MP C/12"
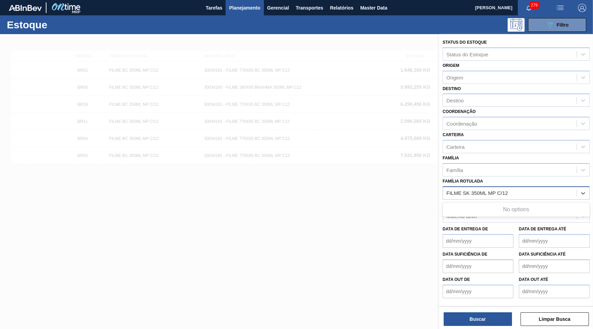
type Rotulada "FILME SK 350ML MP C/12"
click at [486, 204] on div "FILME SK 350ML MP C/12" at bounding box center [516, 210] width 147 height 13
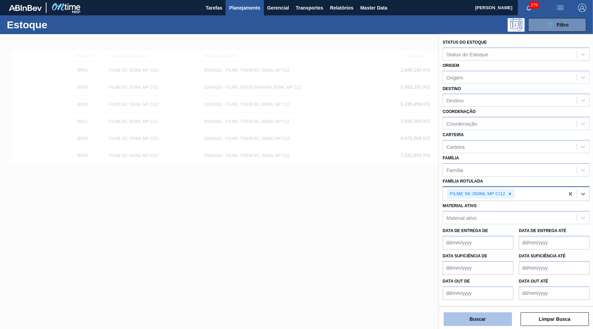
click at [482, 326] on button "Buscar" at bounding box center [478, 320] width 68 height 14
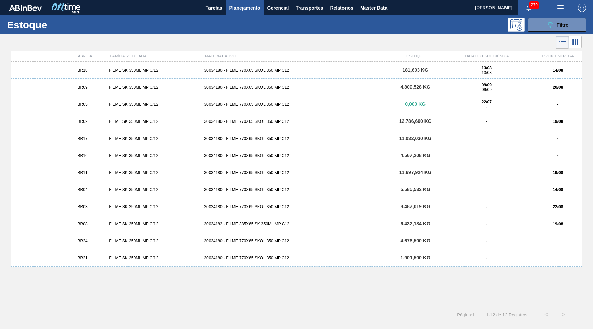
click at [247, 72] on div "30034180 - FILME 770X65 SKOL 350 MP C12" at bounding box center [296, 70] width 190 height 5
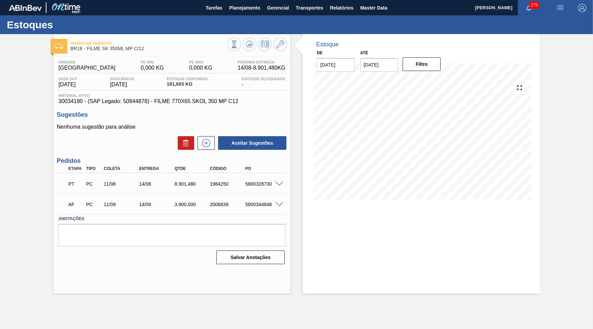
click at [277, 184] on span at bounding box center [279, 184] width 8 height 5
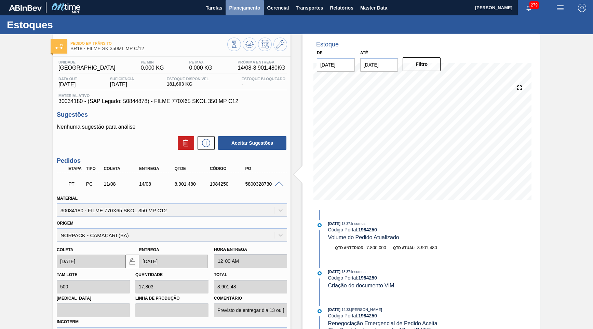
click at [237, 10] on span "Planejamento" at bounding box center [244, 8] width 31 height 8
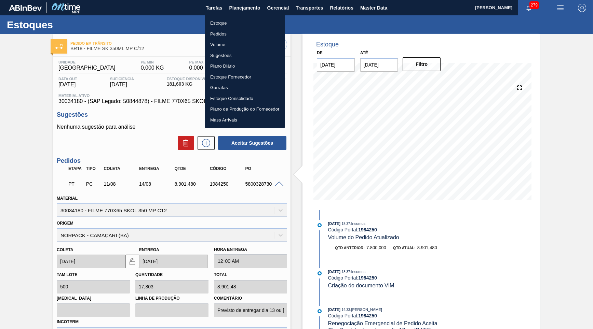
click at [226, 24] on li "Estoque" at bounding box center [245, 23] width 80 height 11
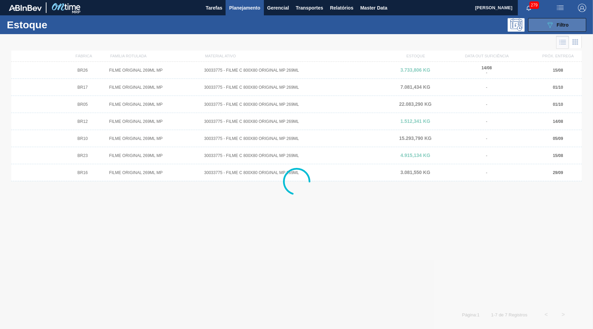
drag, startPoint x: 559, startPoint y: 25, endPoint x: 561, endPoint y: 30, distance: 5.0
click at [560, 25] on span "Filtro" at bounding box center [563, 24] width 12 height 5
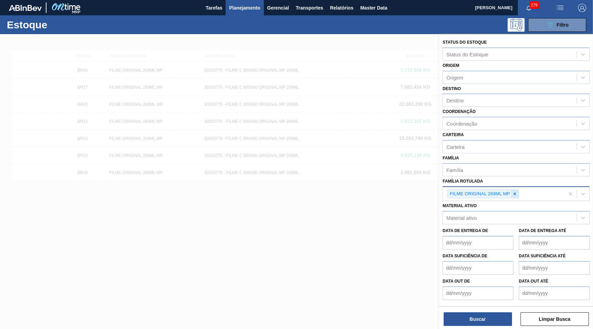
click at [515, 193] on icon at bounding box center [515, 194] width 2 height 2
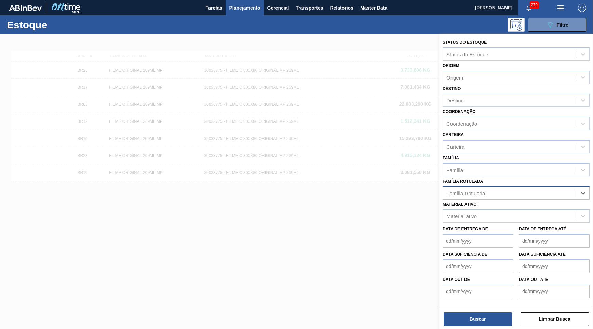
paste Rotulada "FILME ORIGINAL 473ML MP C12"
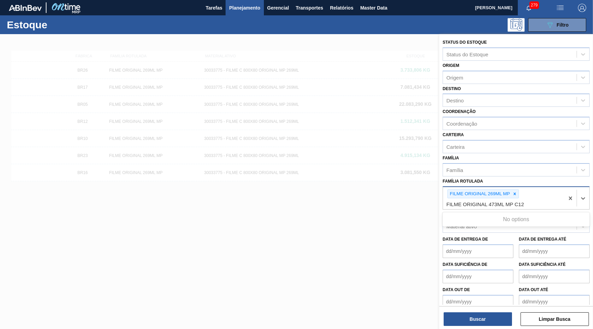
type Rotulada "FILME ORIGINAL 473ML MP C12"
click at [493, 214] on div "FILME ORIGINAL 473ML MP C12" at bounding box center [516, 220] width 147 height 13
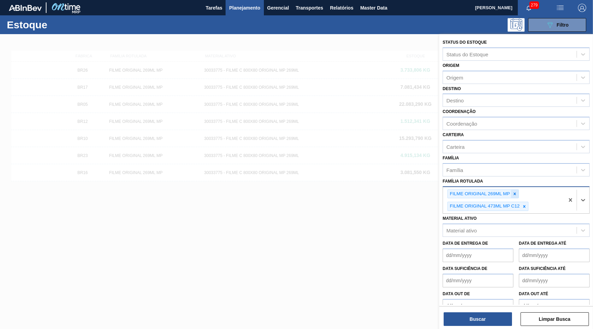
click at [516, 192] on icon at bounding box center [514, 194] width 5 height 5
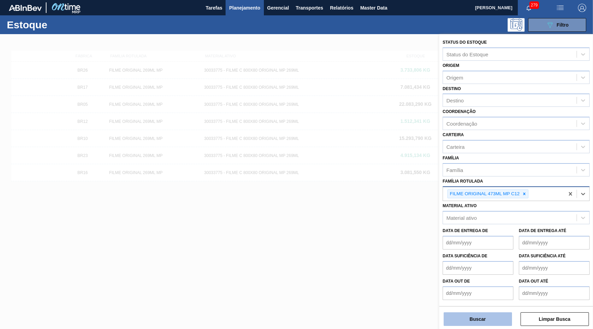
click at [468, 326] on button "Buscar" at bounding box center [478, 320] width 68 height 14
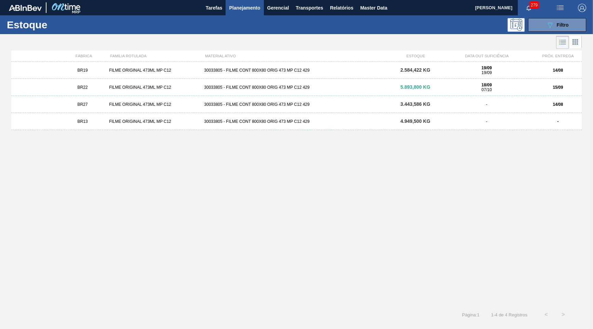
click at [411, 106] on span "3.443,586 KG" at bounding box center [416, 104] width 30 height 5
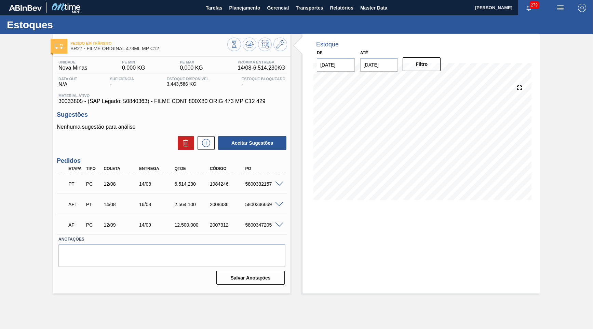
click at [191, 101] on span "30033805 - (SAP Legado: 50840363) - FILME CONT 800X80 ORIG 473 MP C12 429" at bounding box center [171, 101] width 227 height 6
click at [276, 183] on span at bounding box center [279, 184] width 8 height 5
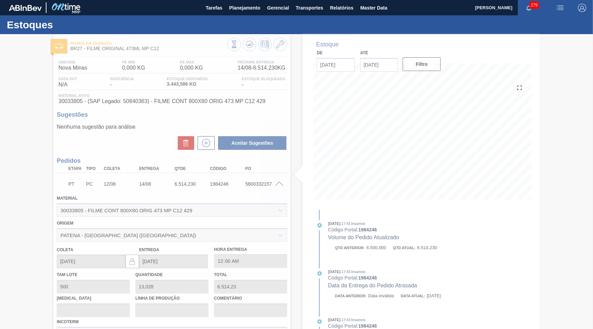
click at [276, 183] on div at bounding box center [296, 181] width 593 height 295
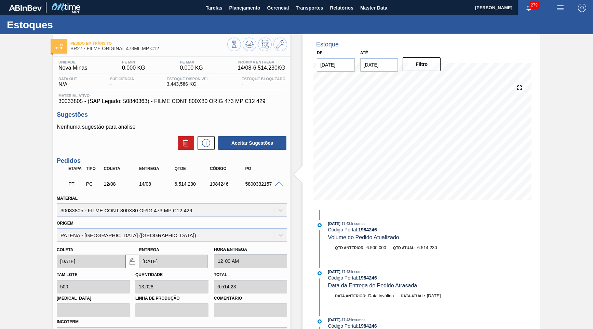
click at [276, 183] on span at bounding box center [279, 184] width 8 height 5
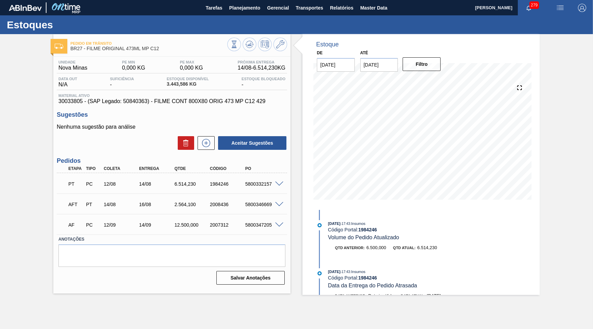
click at [279, 203] on span at bounding box center [279, 204] width 8 height 5
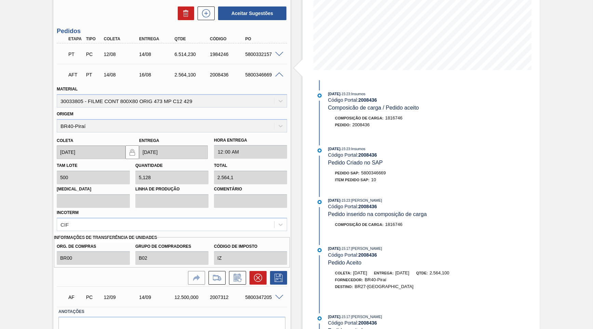
scroll to position [131, 0]
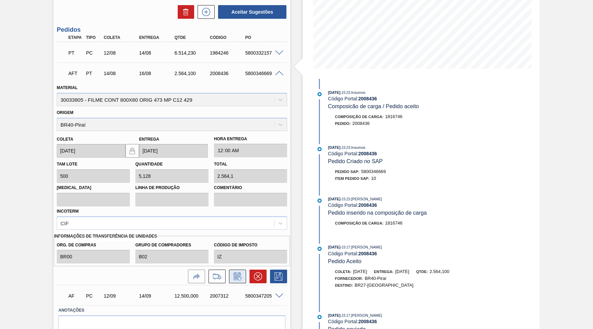
click at [234, 273] on icon at bounding box center [237, 277] width 11 height 8
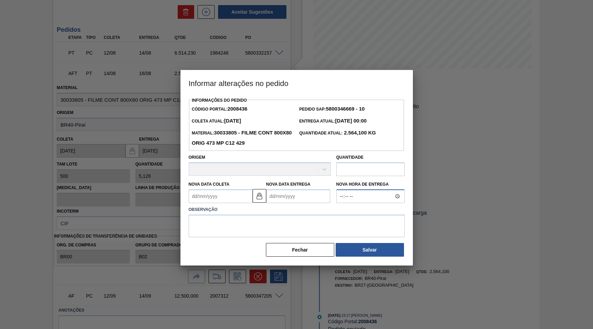
click at [358, 190] on input "Nova Hora de Entrega" at bounding box center [370, 197] width 68 height 14
click at [358, 167] on input "text" at bounding box center [370, 170] width 68 height 14
paste input "2.408"
type input "2.408"
click at [270, 218] on textarea at bounding box center [297, 226] width 216 height 23
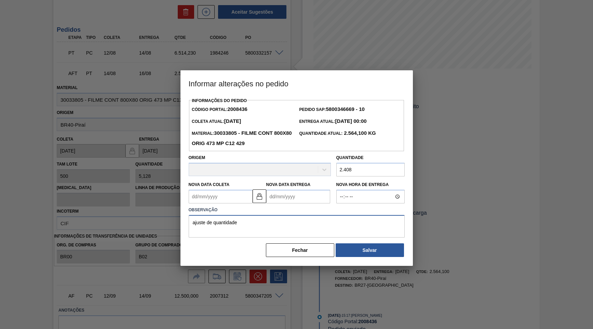
click at [302, 229] on textarea "ajuste de quantidade" at bounding box center [297, 226] width 216 height 23
type textarea "ajuste de quantidade"
click at [380, 253] on div "Informações do Pedido Código Portal: 2008436 Pedido SAP: 5800346669 - 10 Coleta…" at bounding box center [296, 181] width 232 height 170
click at [377, 247] on button "Salvar" at bounding box center [370, 251] width 68 height 14
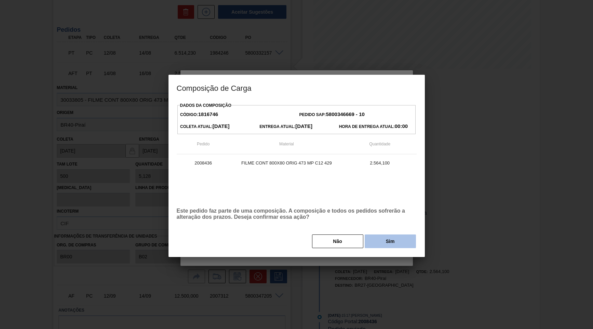
click at [393, 244] on button "Sim" at bounding box center [390, 242] width 51 height 14
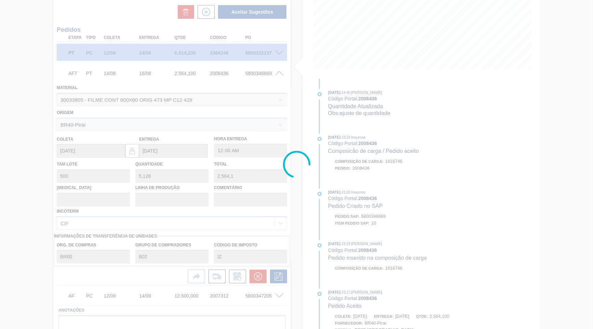
type input "4,816"
type input "2.408"
type input "ajuste de quantidade"
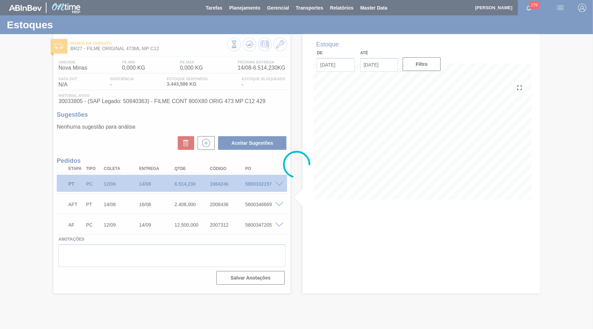
scroll to position [0, 0]
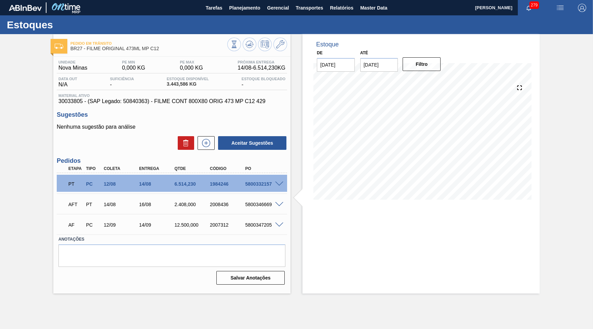
click at [222, 18] on main "Tarefas Planejamento Gerencial Transportes Relatórios Master Data [PERSON_NAME]…" at bounding box center [296, 164] width 593 height 329
click at [242, 10] on span "Planejamento" at bounding box center [244, 8] width 31 height 8
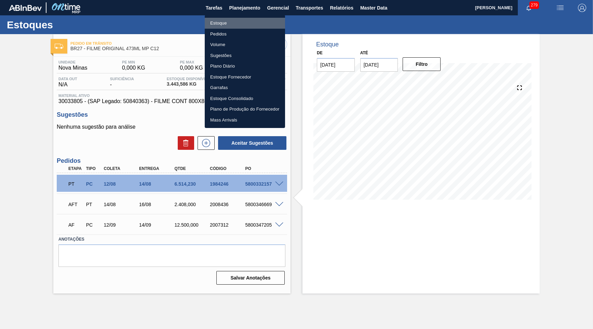
click at [237, 25] on li "Estoque" at bounding box center [245, 23] width 80 height 11
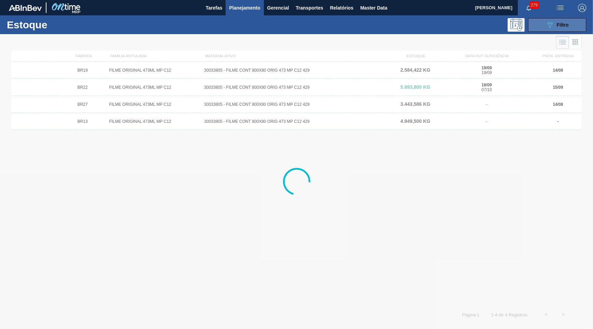
click at [578, 18] on button "089F7B8B-B2A5-4AFE-B5C0-19BA573D28AC Filtro" at bounding box center [557, 25] width 58 height 14
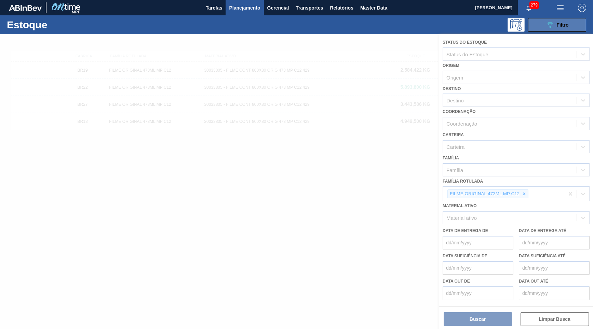
click at [577, 19] on button "089F7B8B-B2A5-4AFE-B5C0-19BA573D28AC Filtro" at bounding box center [557, 25] width 58 height 14
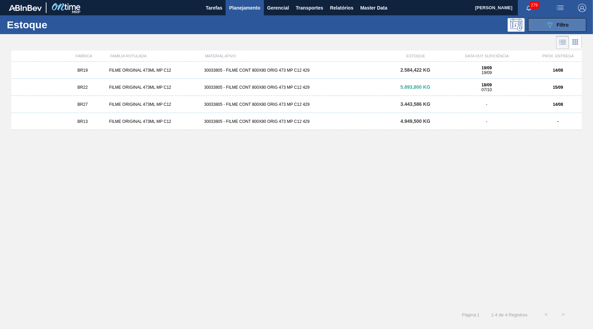
click at [560, 26] on span "Filtro" at bounding box center [563, 24] width 12 height 5
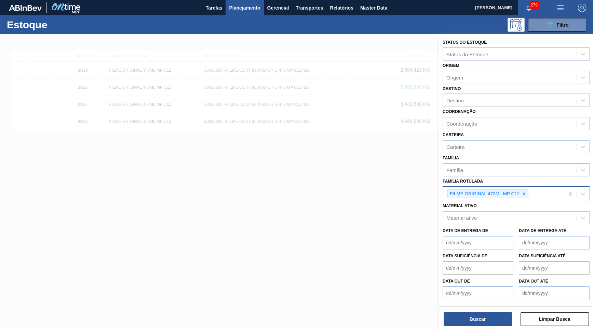
click at [529, 191] on div "FILME ORIGINAL 473ML MP C12" at bounding box center [503, 194] width 121 height 14
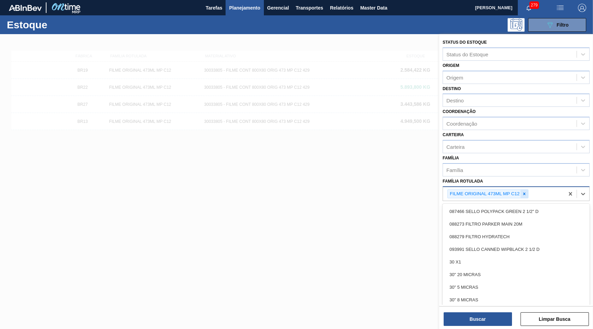
click at [523, 190] on div at bounding box center [525, 194] width 8 height 9
click at [503, 188] on div "Família Rotulada" at bounding box center [510, 193] width 134 height 10
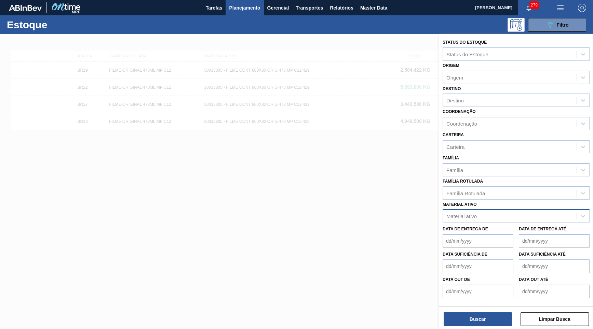
drag, startPoint x: 500, startPoint y: 196, endPoint x: 503, endPoint y: 202, distance: 6.6
click at [503, 202] on div "Material ativo Material ativo" at bounding box center [516, 211] width 147 height 23
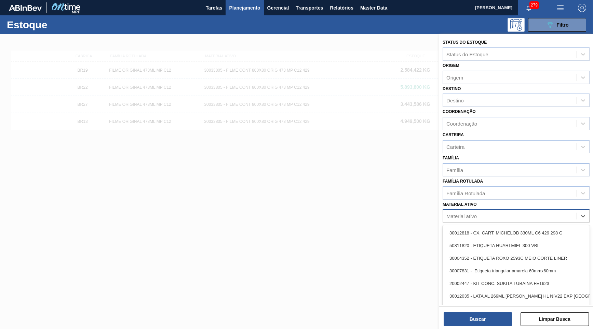
click at [503, 212] on div "Material ativo" at bounding box center [510, 217] width 134 height 10
paste ativo "30009353"
type ativo "30009353"
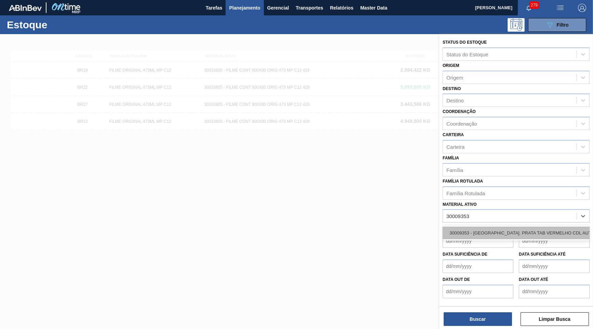
click at [490, 227] on div "30009353 - [GEOGRAPHIC_DATA]. PRATA TAB VERMELHO CDL AUTO" at bounding box center [516, 233] width 147 height 13
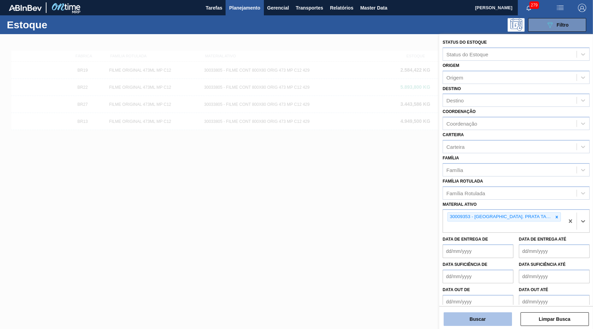
click at [484, 320] on button "Buscar" at bounding box center [478, 320] width 68 height 14
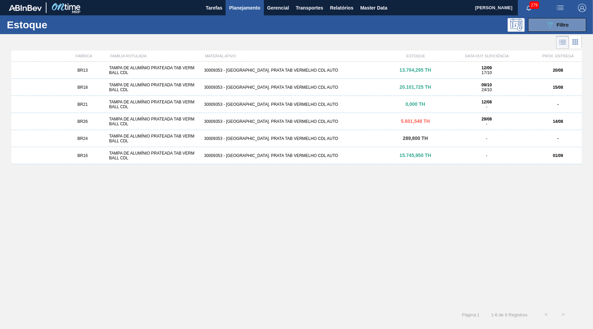
click at [113, 144] on div "BR24 TAMPA DE ALUMÍNIO PRATEADA TAB VERM BALL CDL 30009353 - [GEOGRAPHIC_DATA] …" at bounding box center [296, 138] width 570 height 17
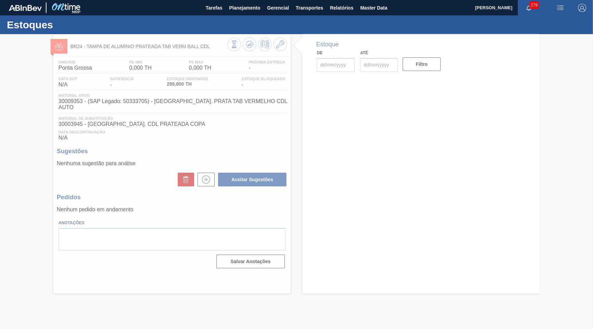
type input "[DATE]"
